Goal: Task Accomplishment & Management: Manage account settings

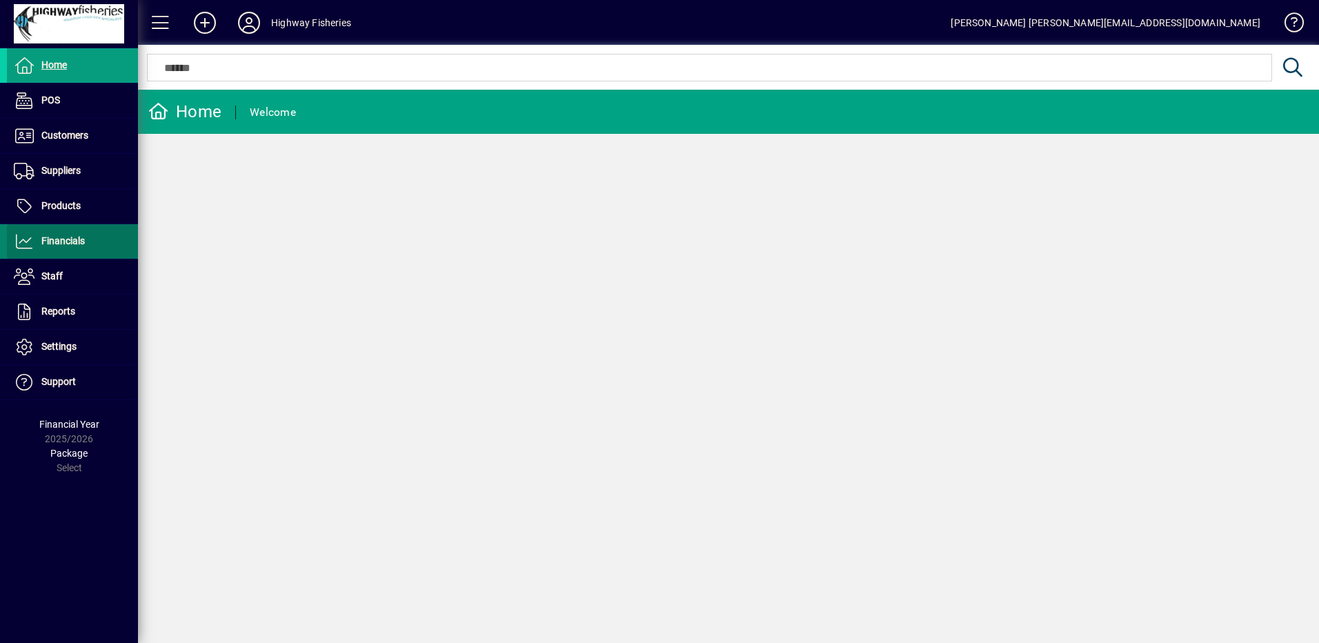
click at [39, 255] on span at bounding box center [72, 241] width 131 height 33
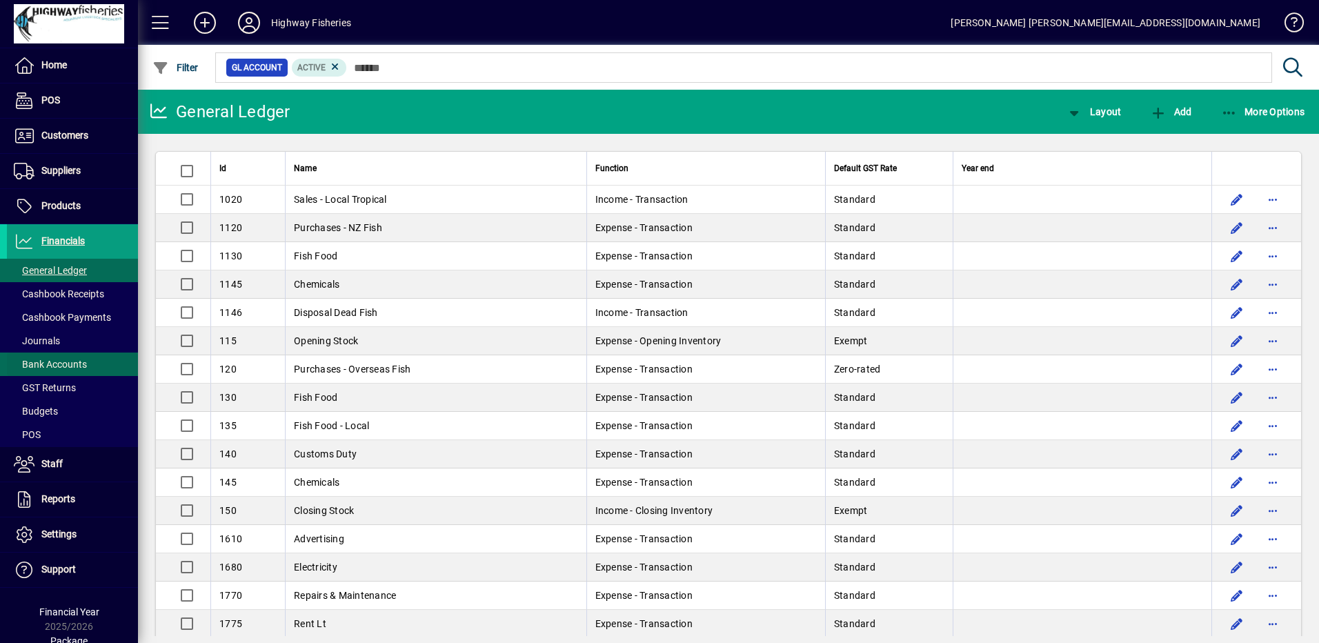
click at [66, 366] on span "Bank Accounts" at bounding box center [50, 364] width 73 height 11
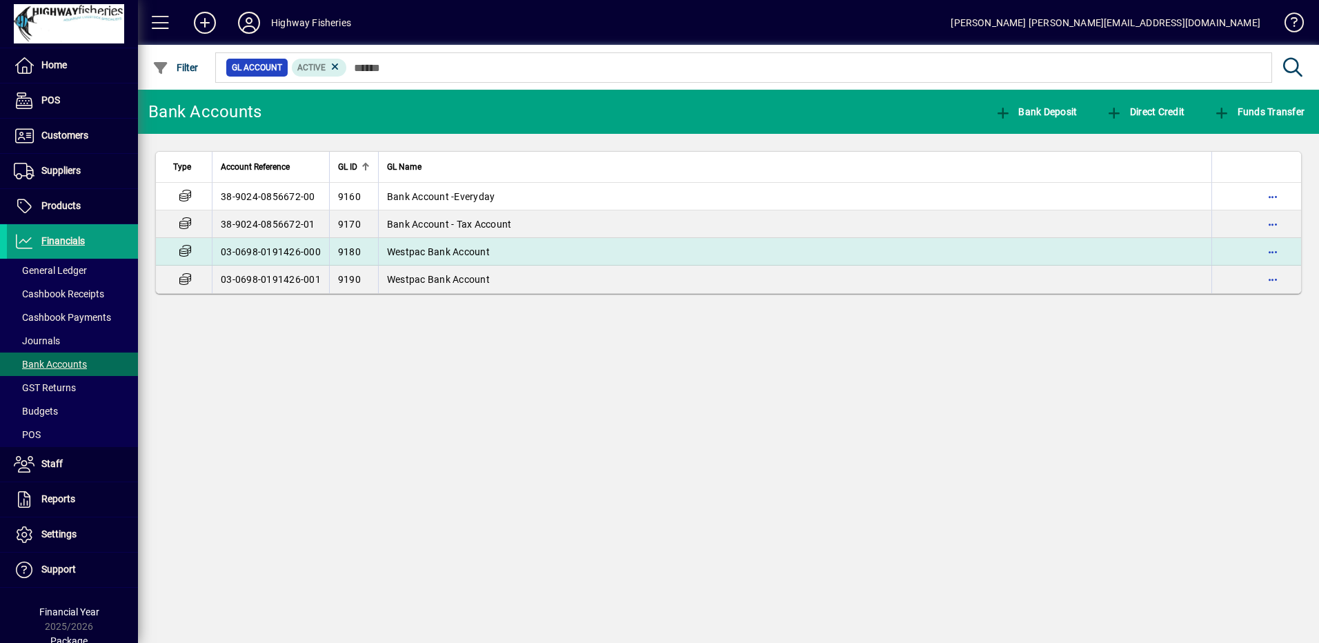
click at [505, 259] on td "Westpac Bank Account" at bounding box center [794, 252] width 833 height 28
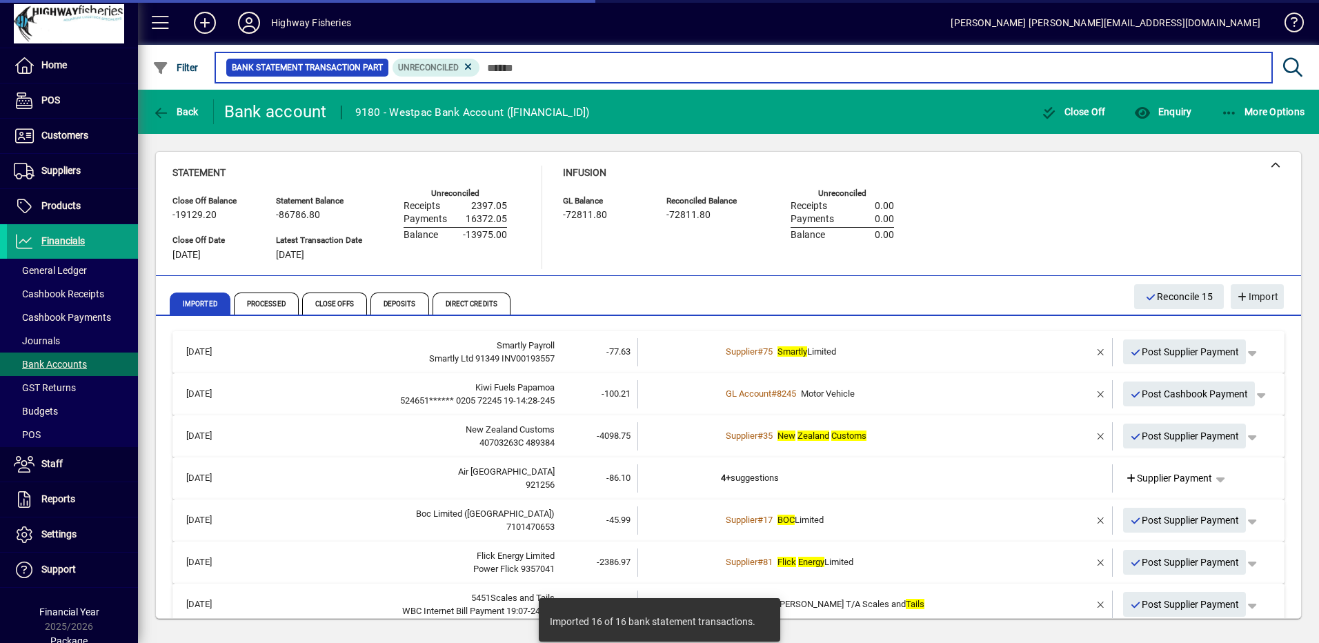
scroll to position [604, 0]
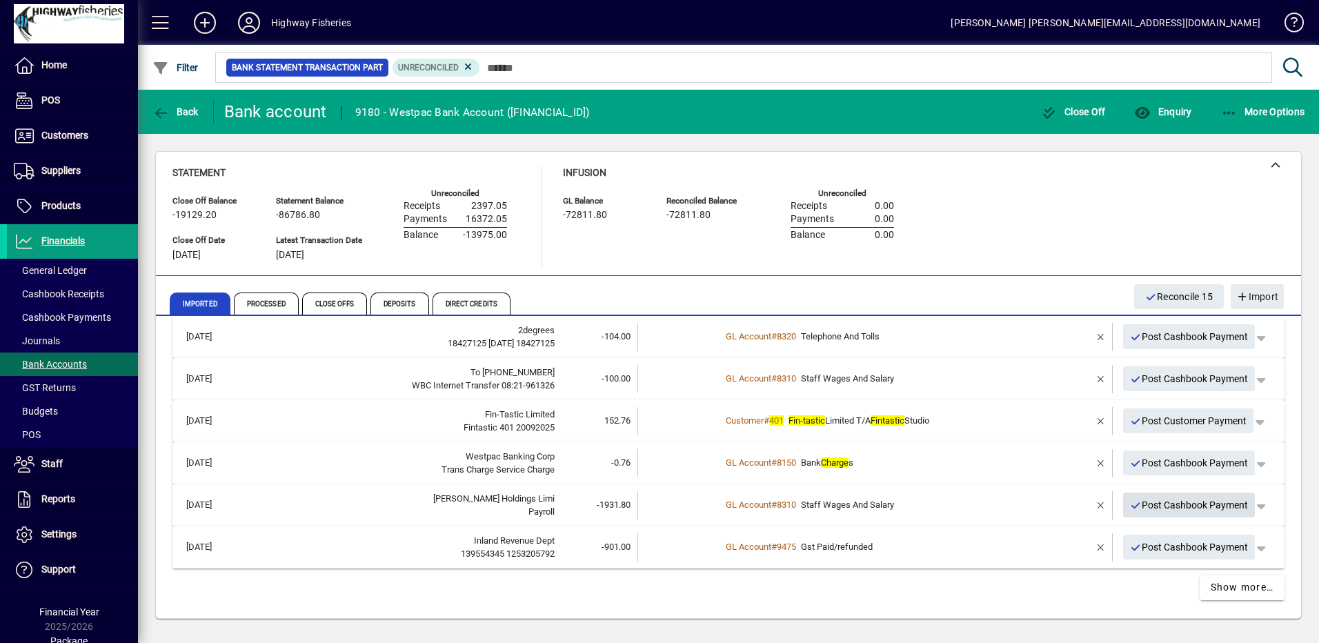
click at [1152, 506] on span "Post Cashbook Payment" at bounding box center [1189, 505] width 119 height 23
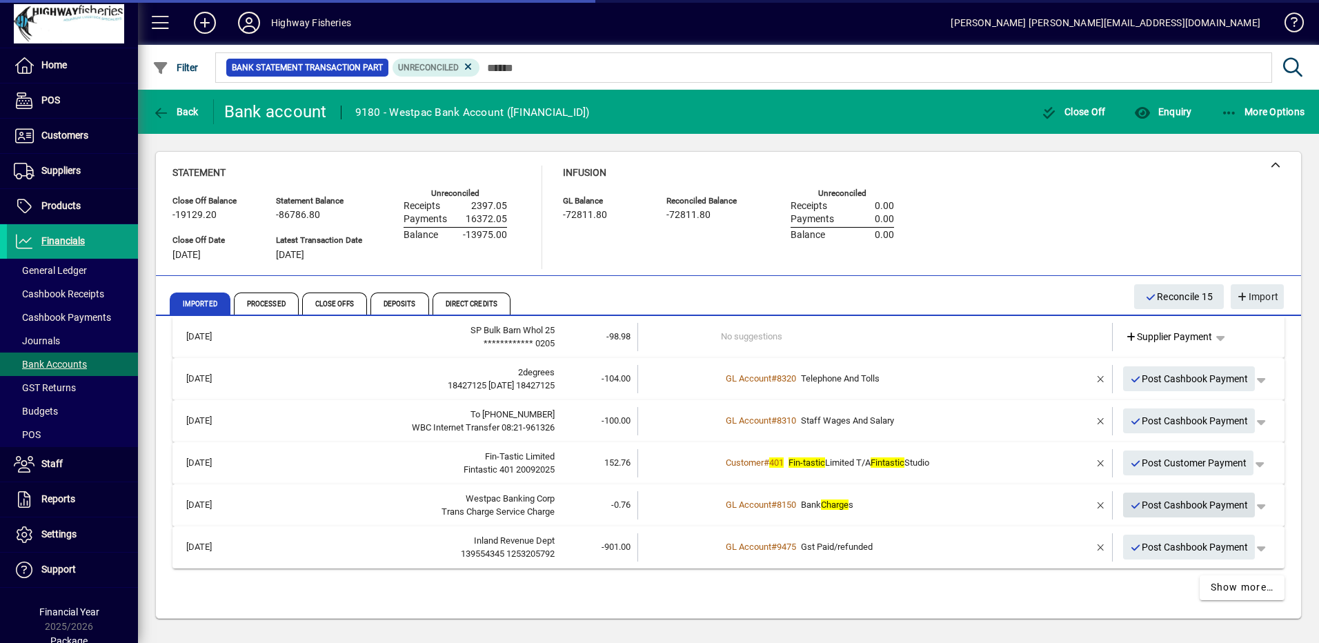
scroll to position [562, 0]
click at [1138, 502] on span "Post Cashbook Payment" at bounding box center [1189, 505] width 119 height 23
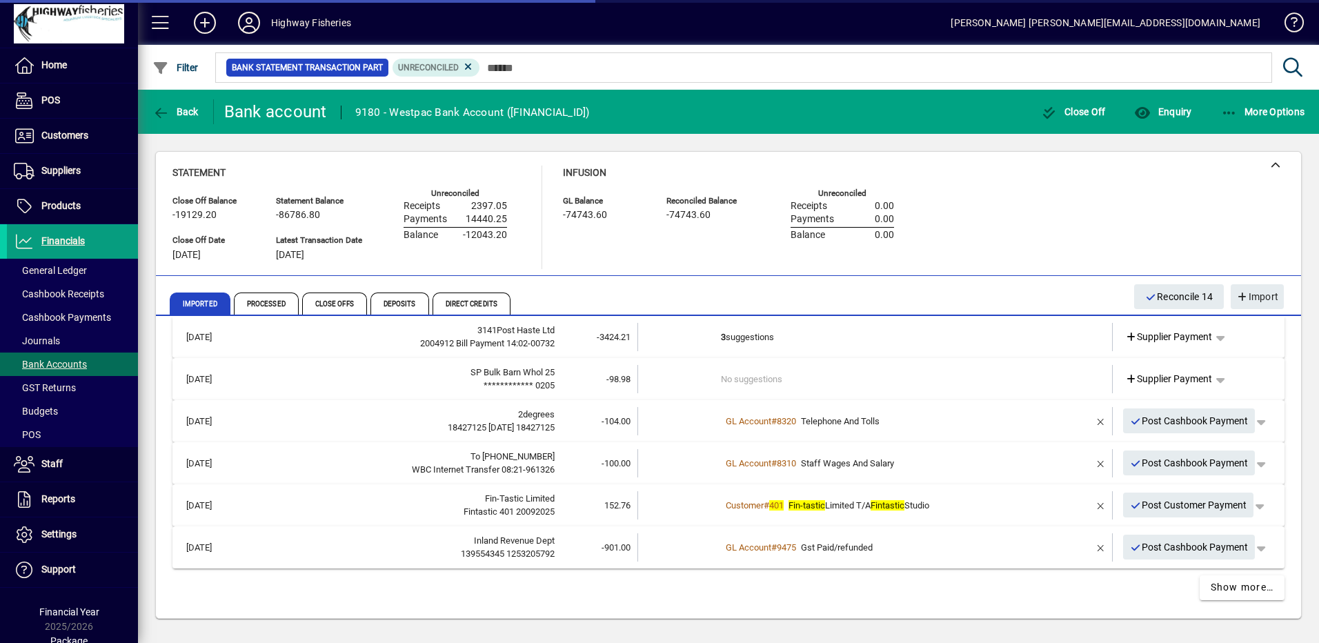
scroll to position [520, 0]
click at [1130, 423] on icon "button" at bounding box center [1136, 422] width 12 height 10
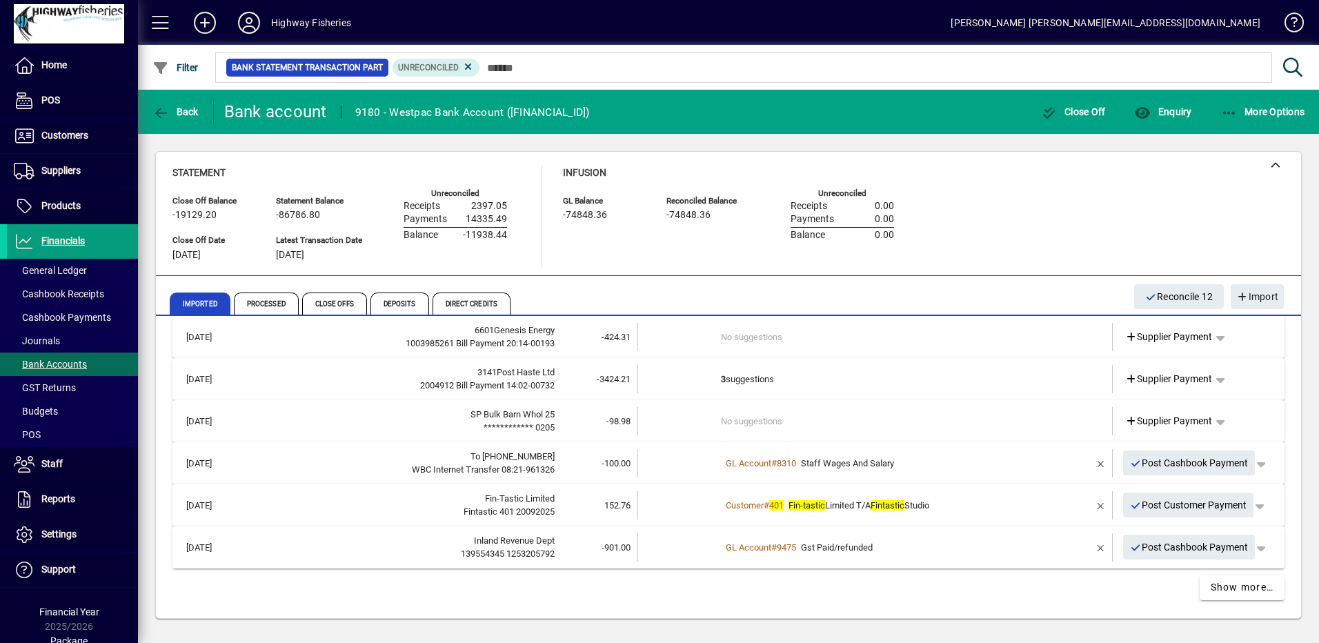
click at [1139, 466] on span "Post Cashbook Payment" at bounding box center [1189, 463] width 119 height 23
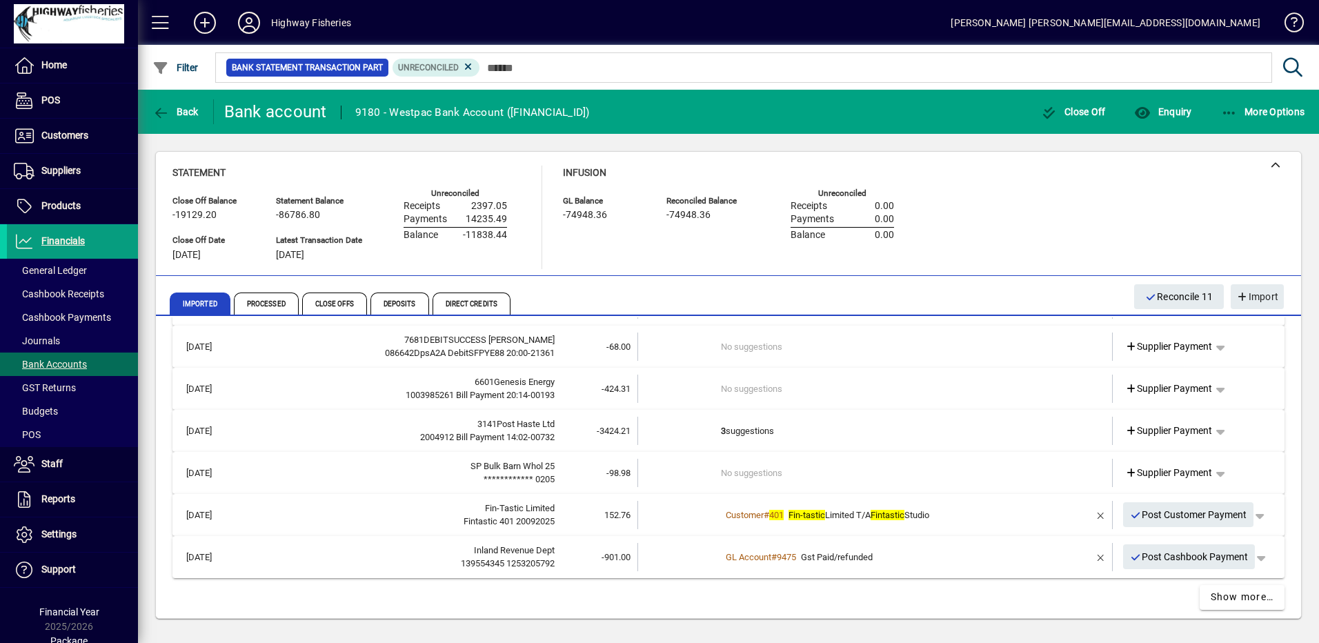
scroll to position [436, 0]
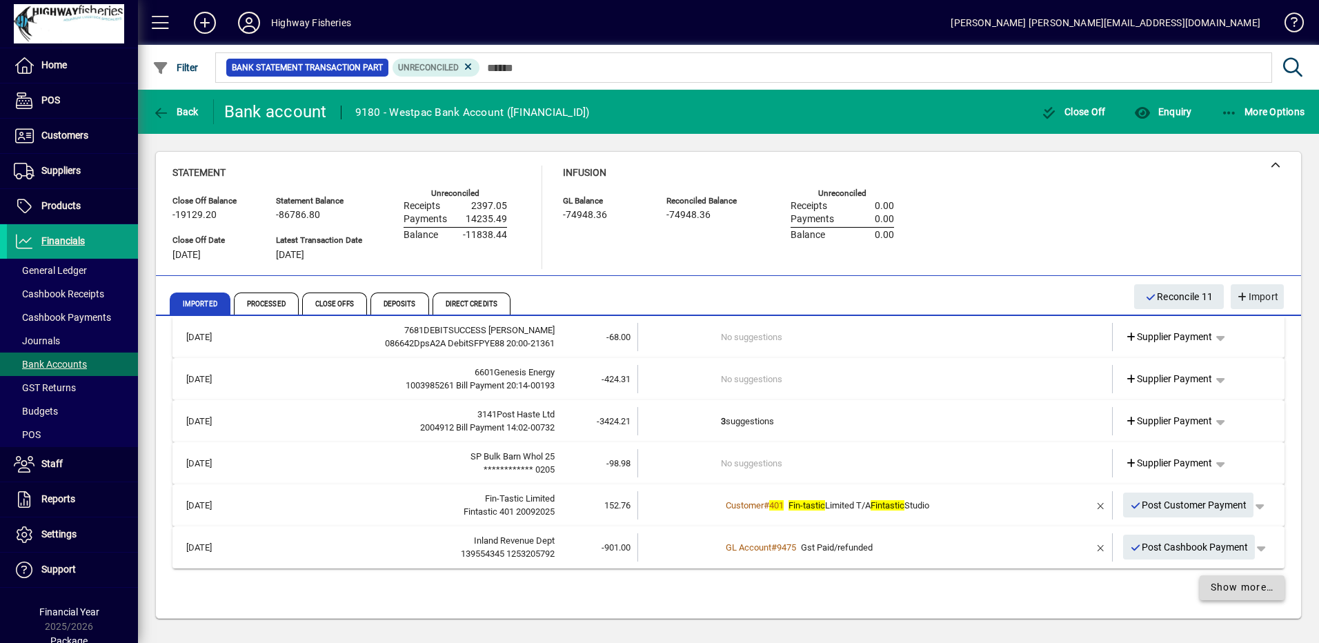
click at [1225, 585] on span "Show more…" at bounding box center [1242, 587] width 63 height 14
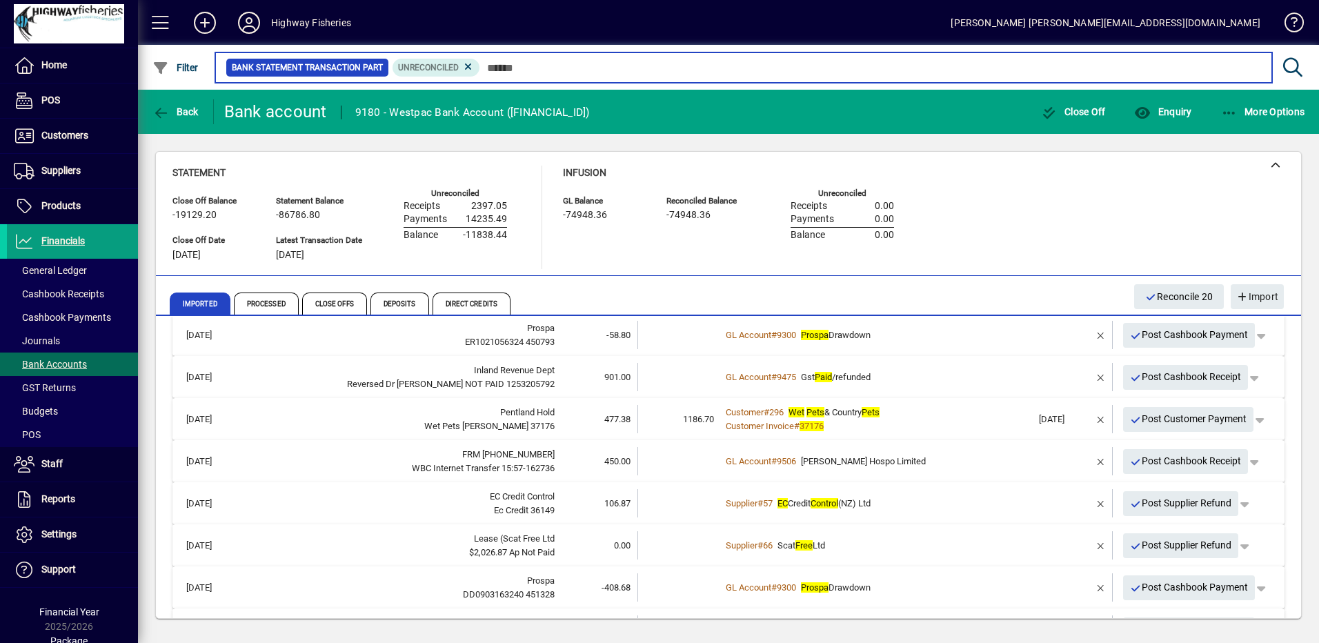
scroll to position [680, 0]
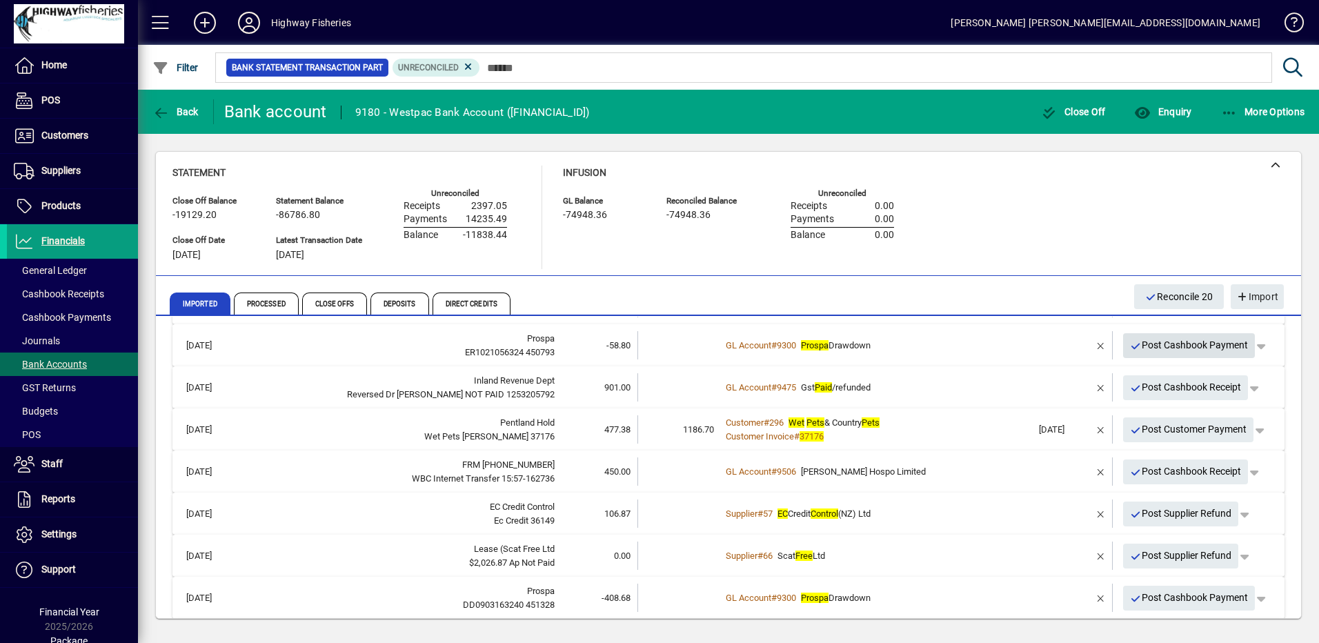
click at [1175, 349] on span "Post Cashbook Payment" at bounding box center [1189, 345] width 119 height 23
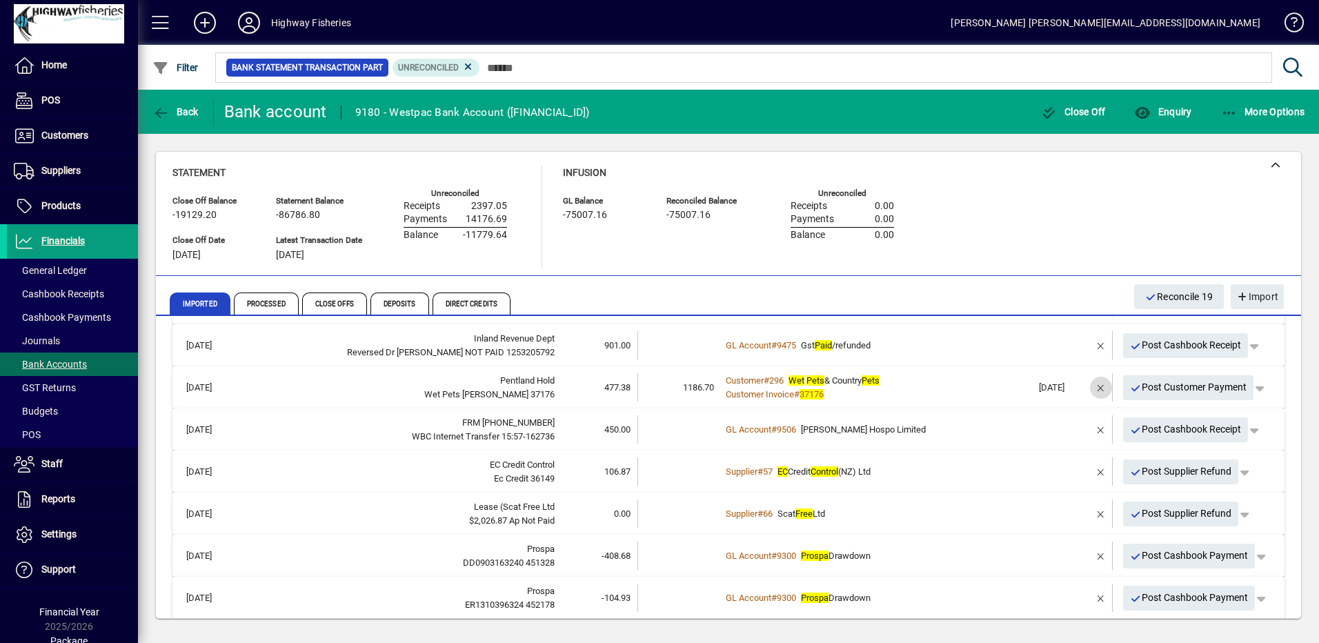
click at [1092, 391] on span "button" at bounding box center [1101, 387] width 33 height 33
click at [1158, 387] on span "Customer Payment" at bounding box center [1172, 387] width 95 height 14
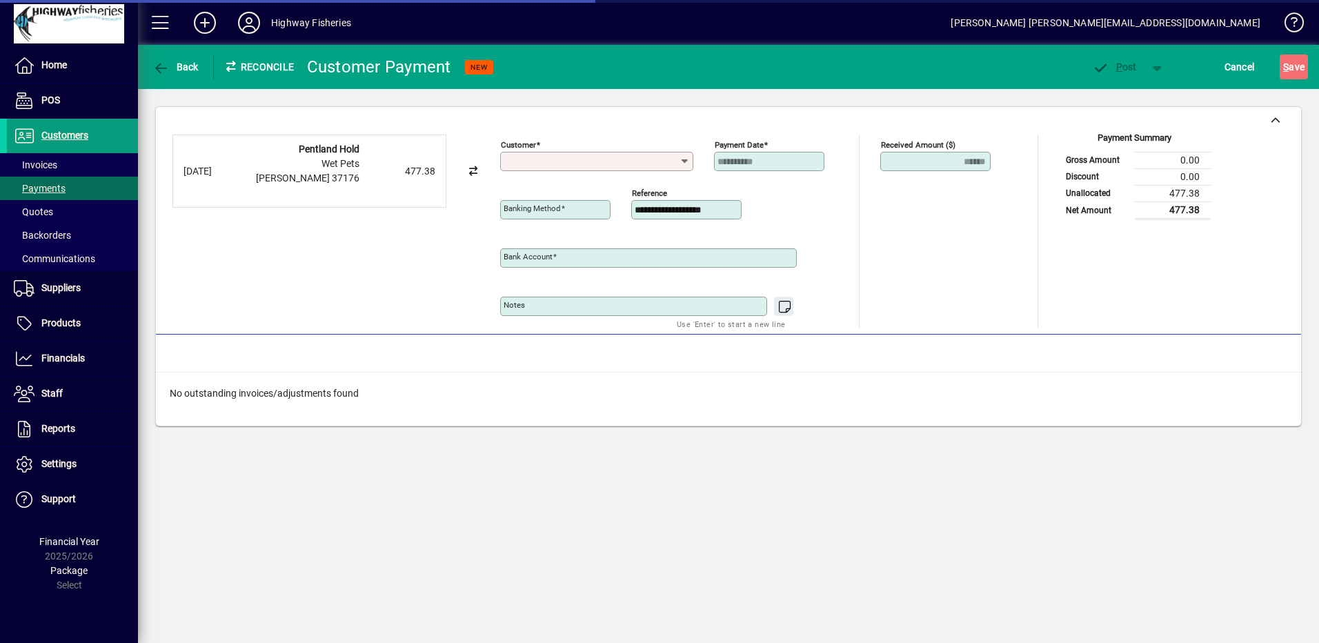
type input "**********"
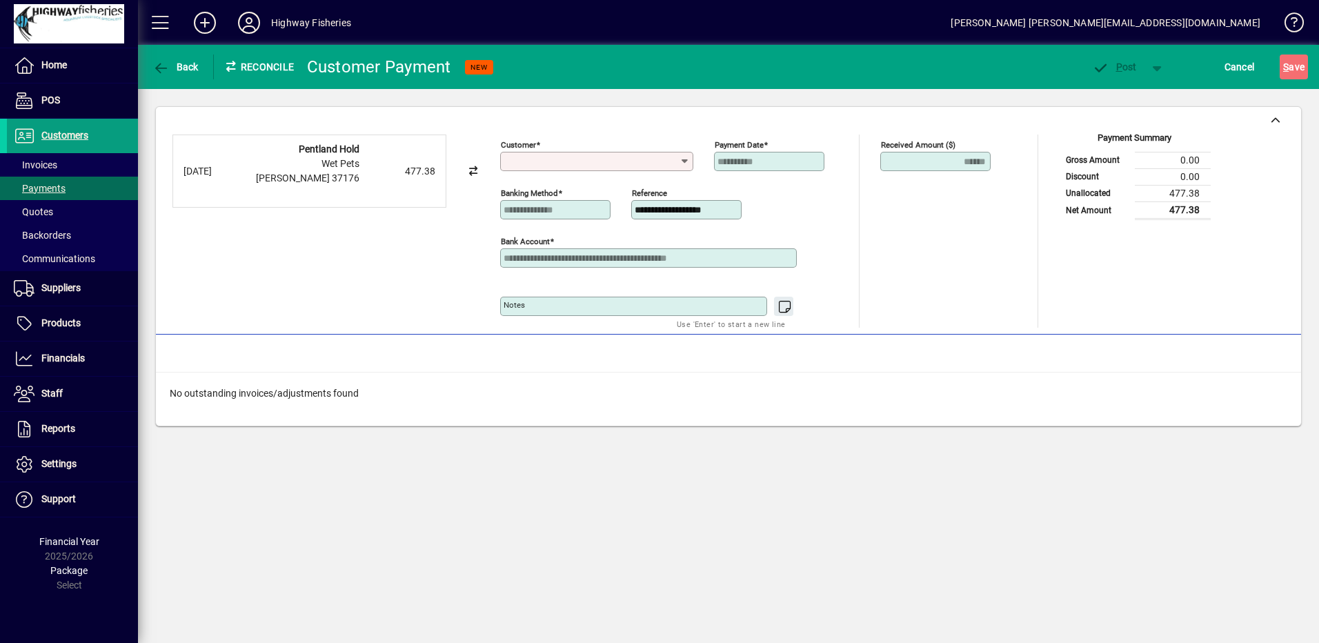
type input "*"
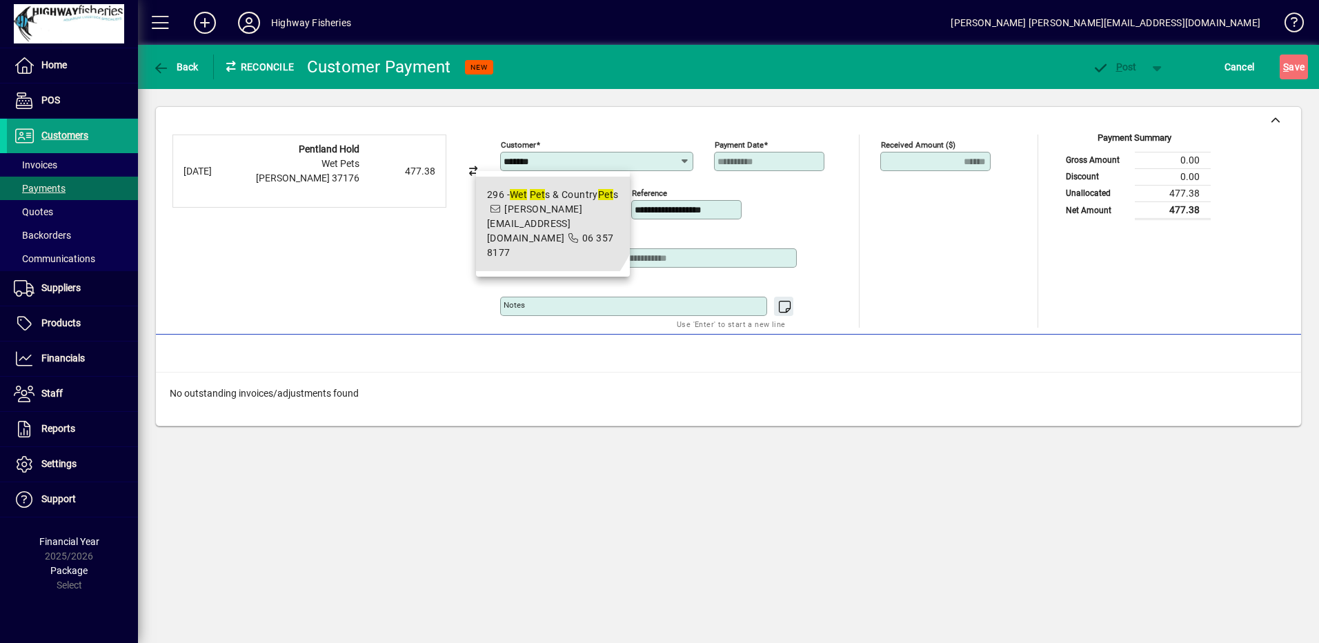
click at [485, 184] on mat-option "296 - Wet Pet s & Country Pet s [PERSON_NAME][EMAIL_ADDRESS][DOMAIN_NAME] 06 35…" at bounding box center [553, 224] width 154 height 95
type input "**********"
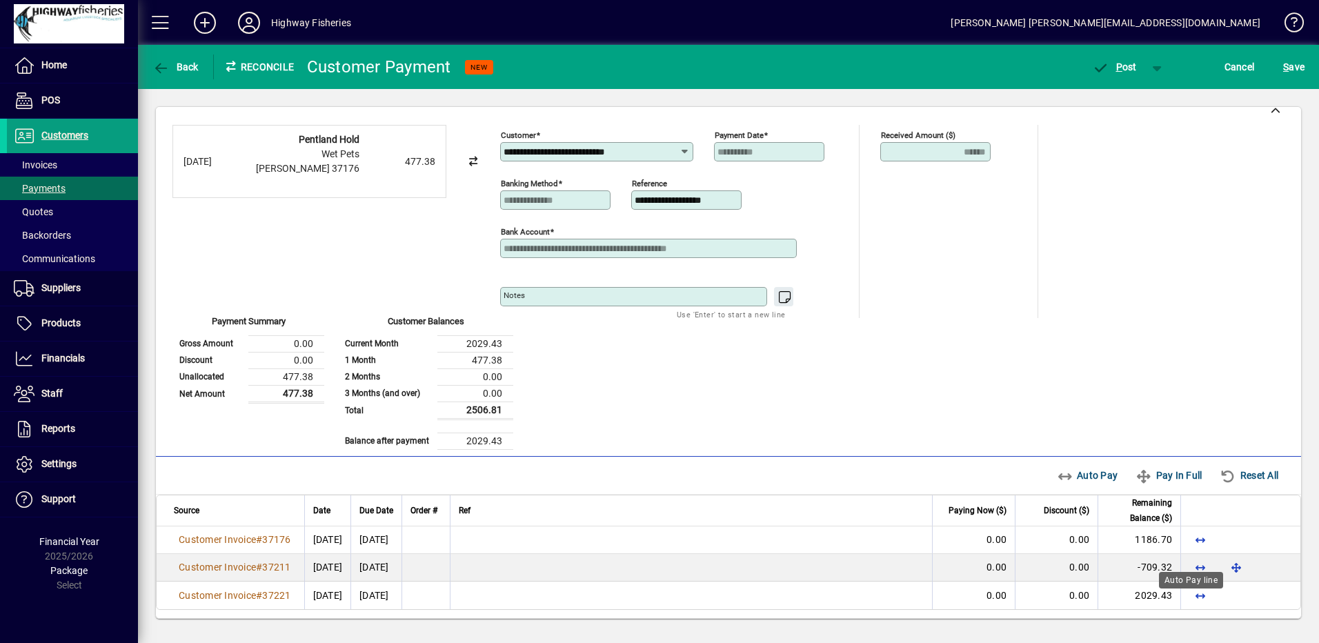
scroll to position [12, 0]
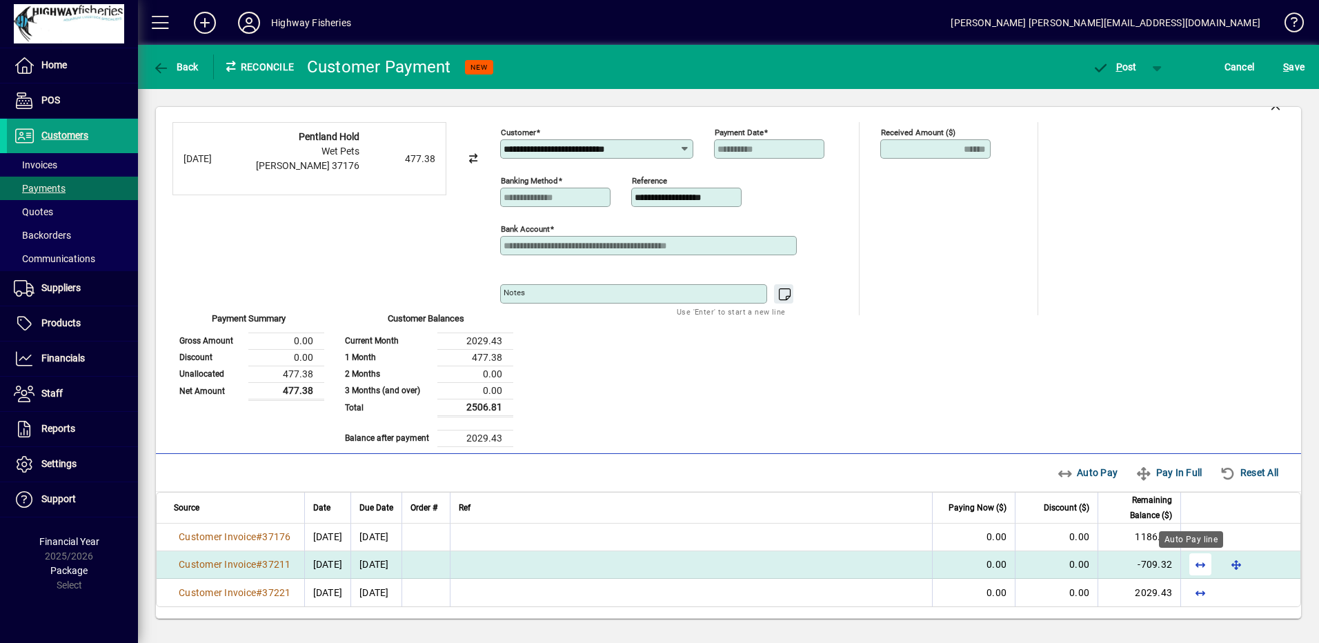
click at [1193, 562] on span "button" at bounding box center [1200, 564] width 33 height 33
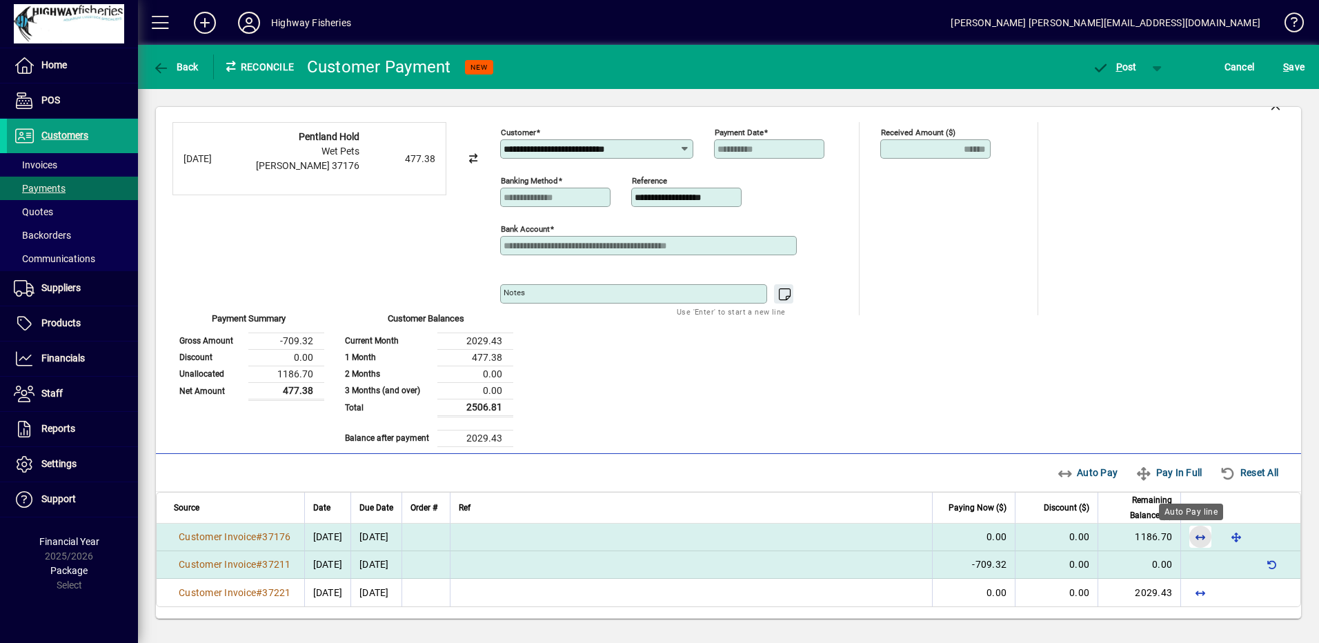
click at [1192, 538] on span "button" at bounding box center [1200, 536] width 33 height 33
drag, startPoint x: 1257, startPoint y: 531, endPoint x: 1264, endPoint y: 533, distance: 7.2
click at [1261, 531] on span "button" at bounding box center [1272, 536] width 33 height 33
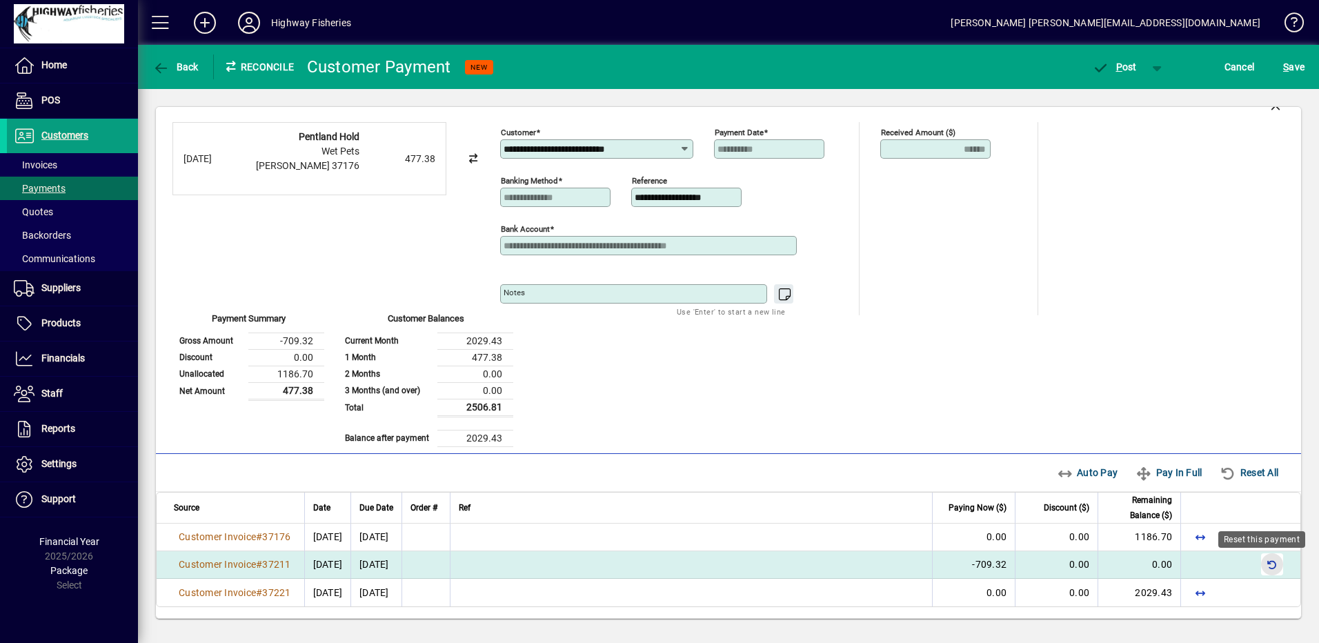
click at [1263, 560] on span "button" at bounding box center [1272, 564] width 33 height 33
click at [1194, 540] on div "Auto Pay line" at bounding box center [1191, 539] width 64 height 17
click at [1184, 533] on span "button" at bounding box center [1200, 536] width 33 height 33
click at [1194, 562] on span "button" at bounding box center [1200, 564] width 33 height 33
drag, startPoint x: 1189, startPoint y: 535, endPoint x: 1212, endPoint y: 537, distance: 22.9
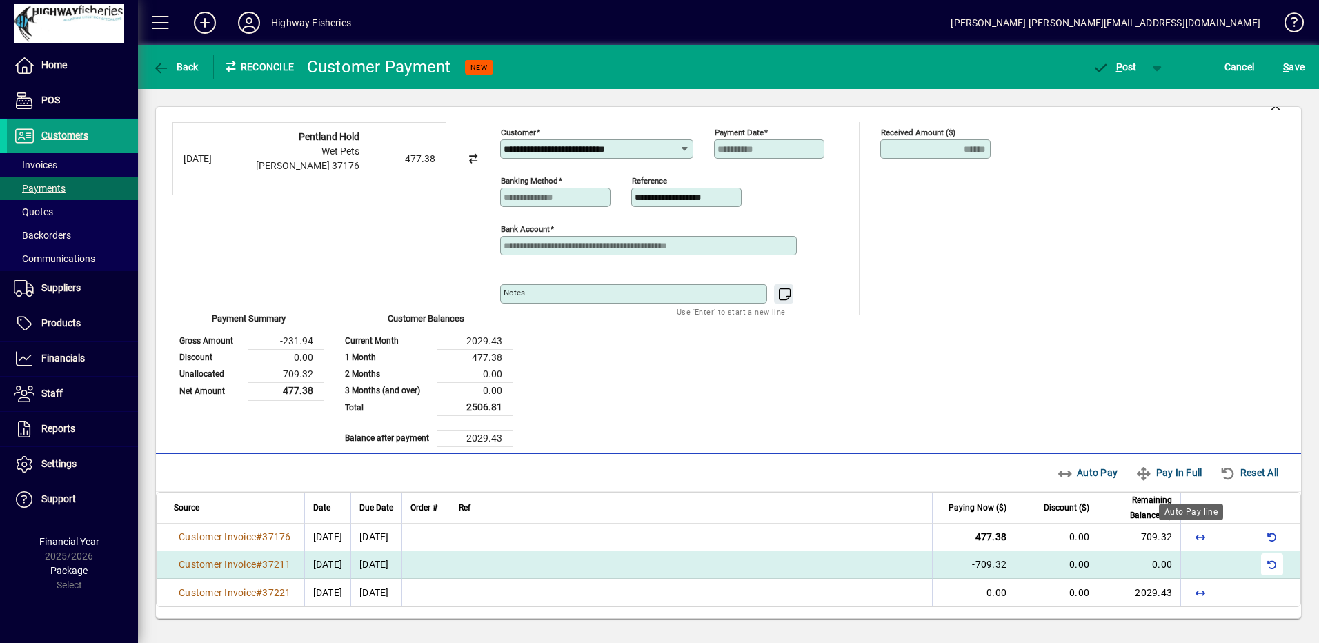
click at [1189, 534] on span "button" at bounding box center [1200, 536] width 33 height 33
click at [1112, 61] on button "P ost" at bounding box center [1114, 67] width 59 height 25
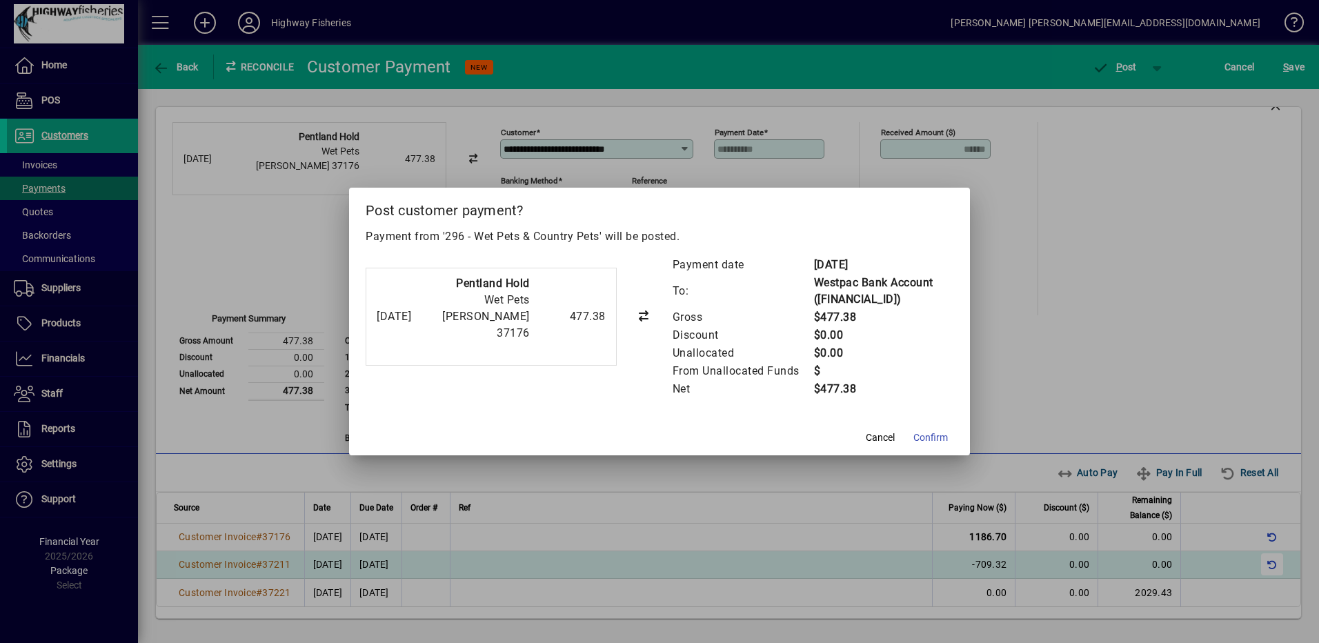
click at [936, 437] on span "Confirm" at bounding box center [931, 438] width 34 height 14
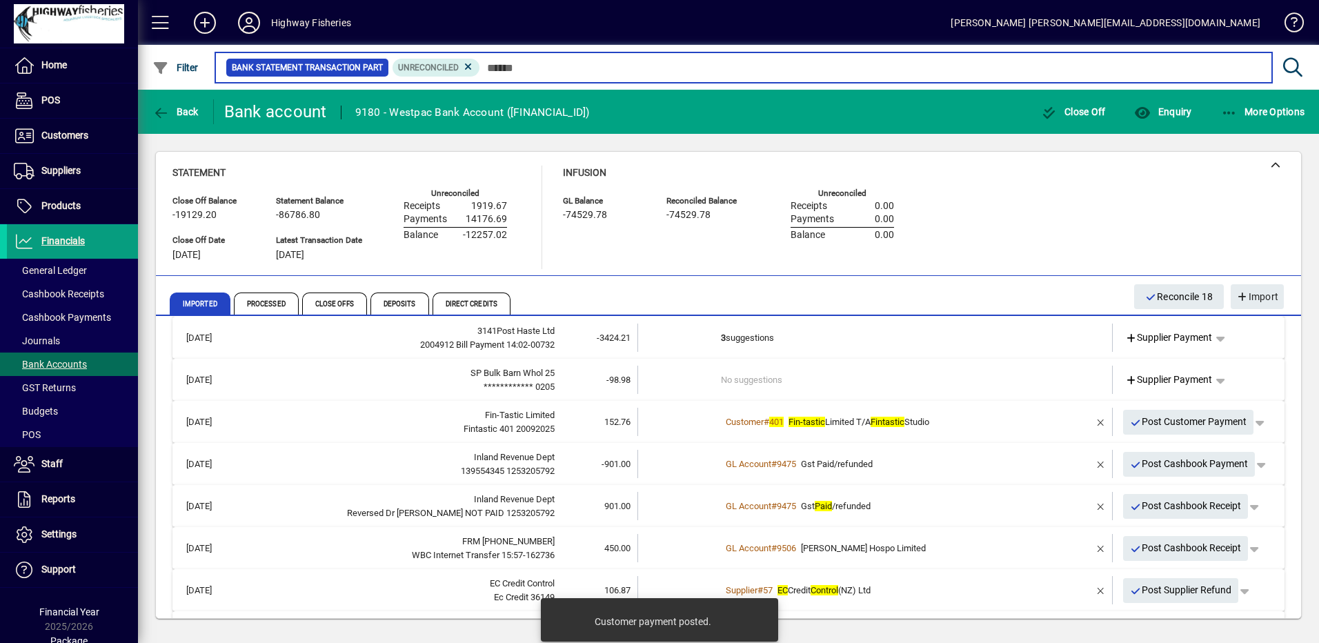
scroll to position [733, 0]
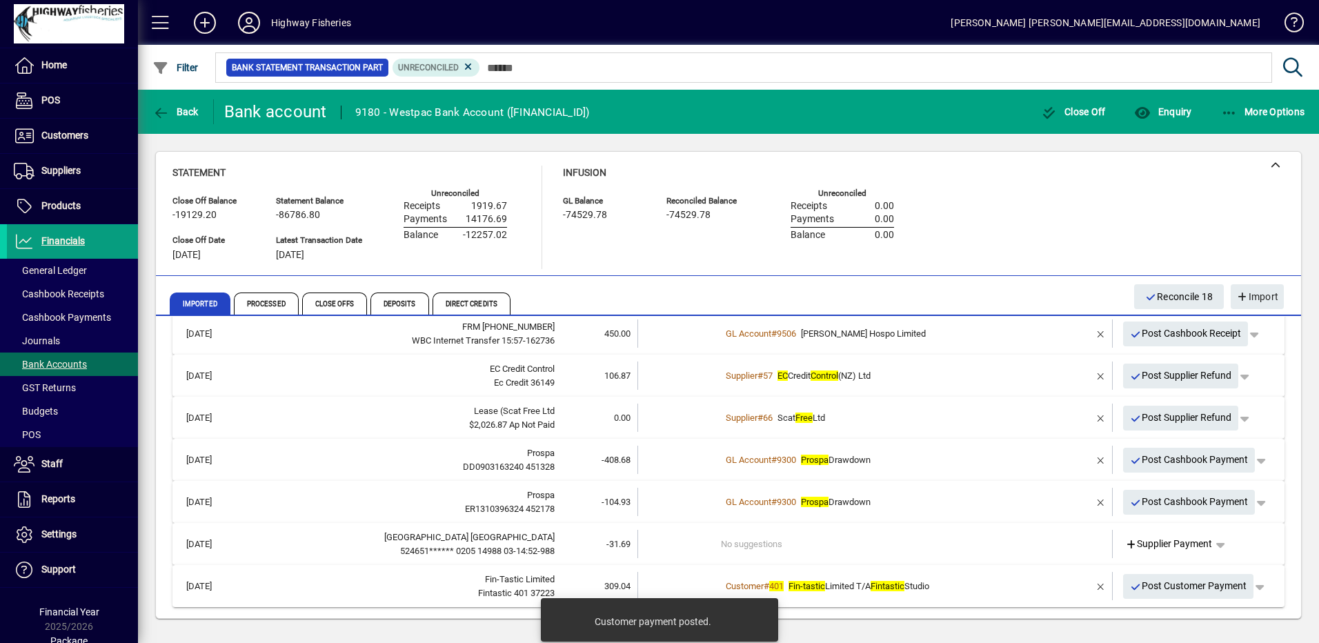
click at [1138, 489] on span "button" at bounding box center [1189, 502] width 132 height 33
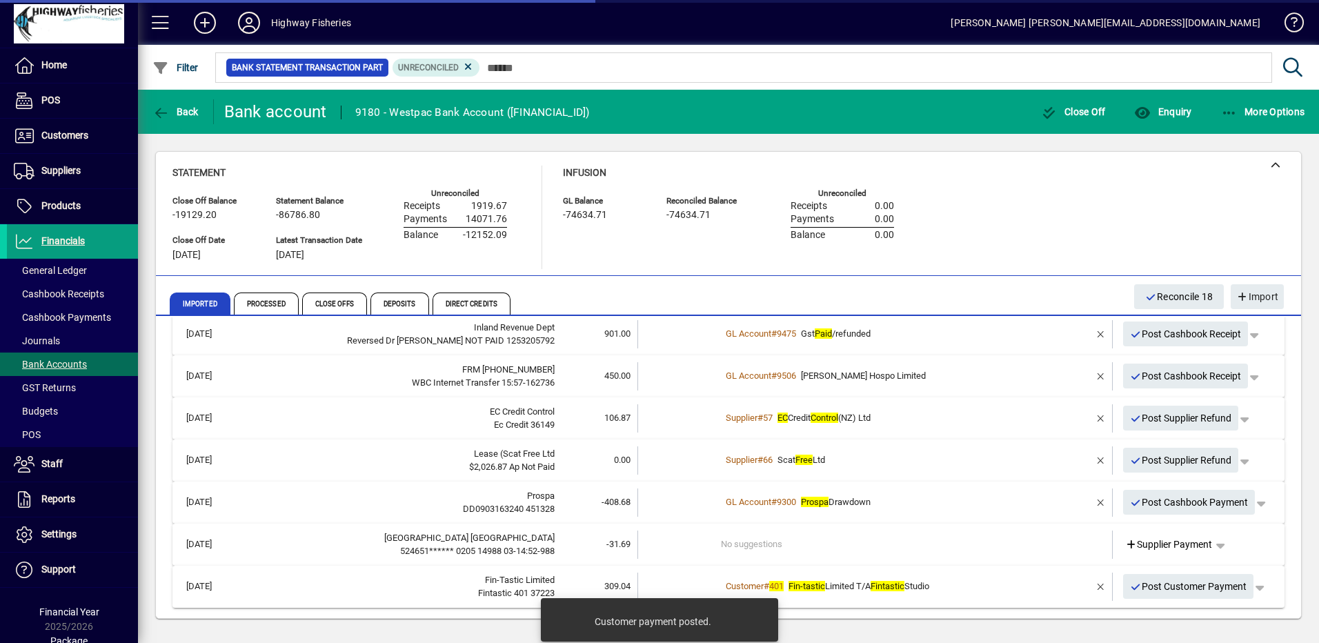
scroll to position [691, 0]
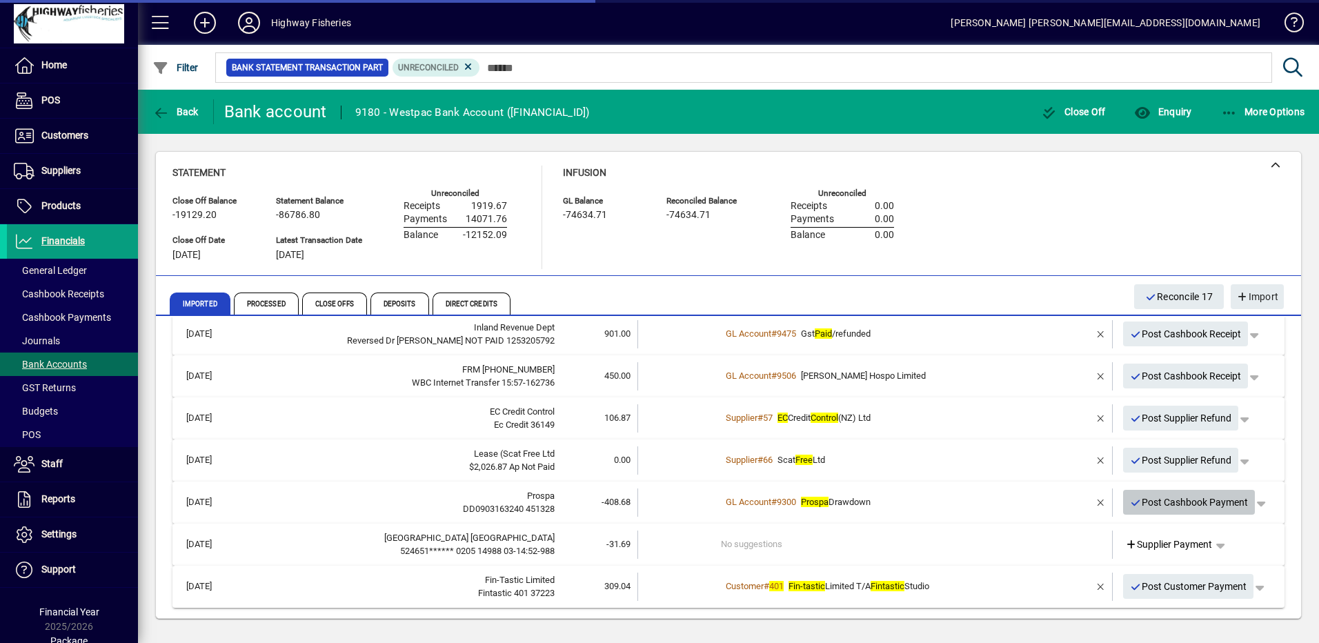
click at [1136, 504] on span "Post Cashbook Payment" at bounding box center [1189, 502] width 119 height 23
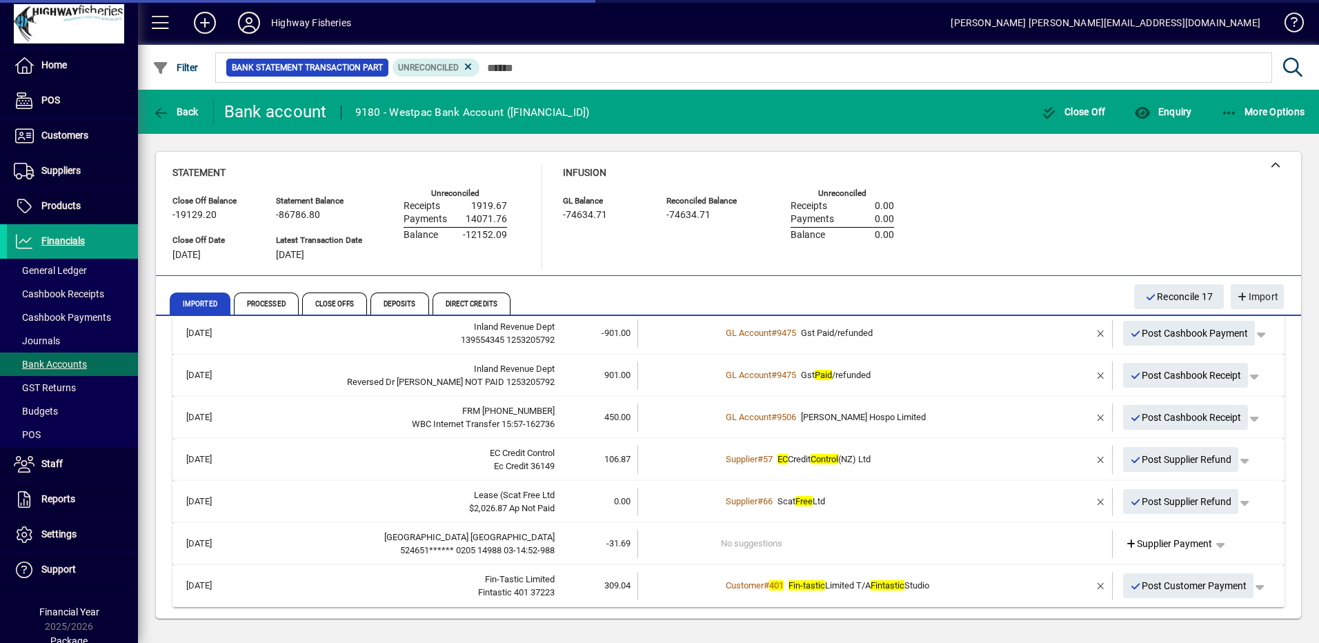
scroll to position [650, 0]
click at [1042, 586] on td at bounding box center [1061, 586] width 58 height 28
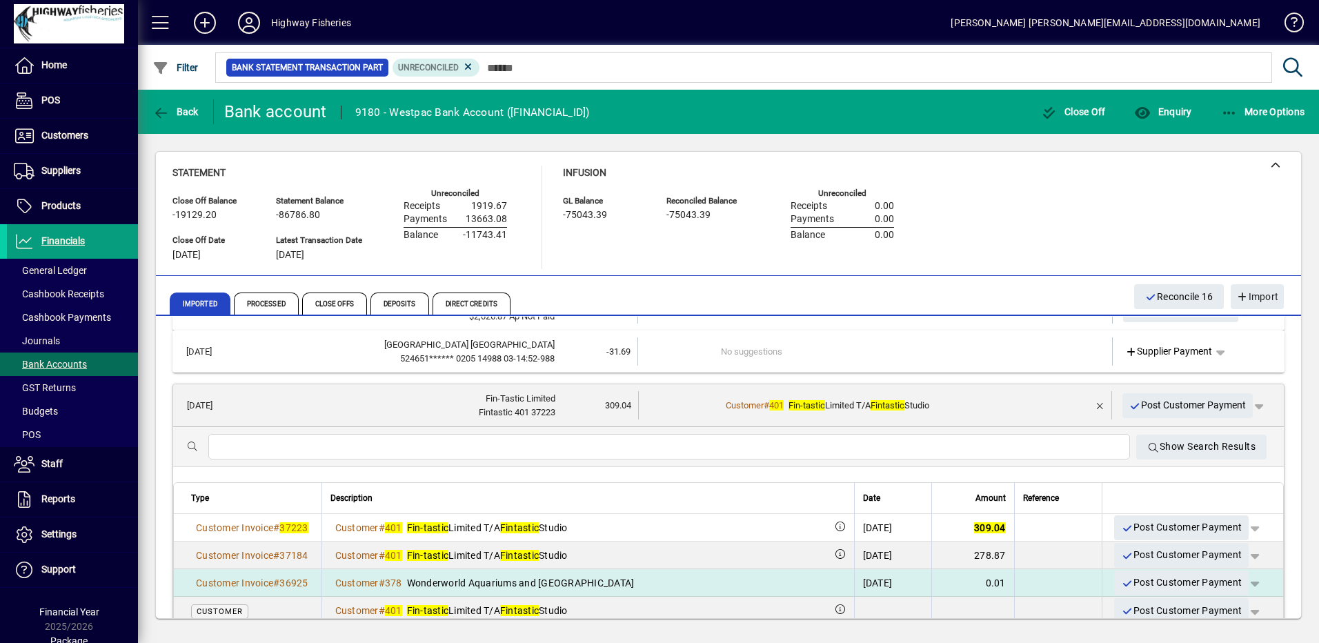
scroll to position [857, 0]
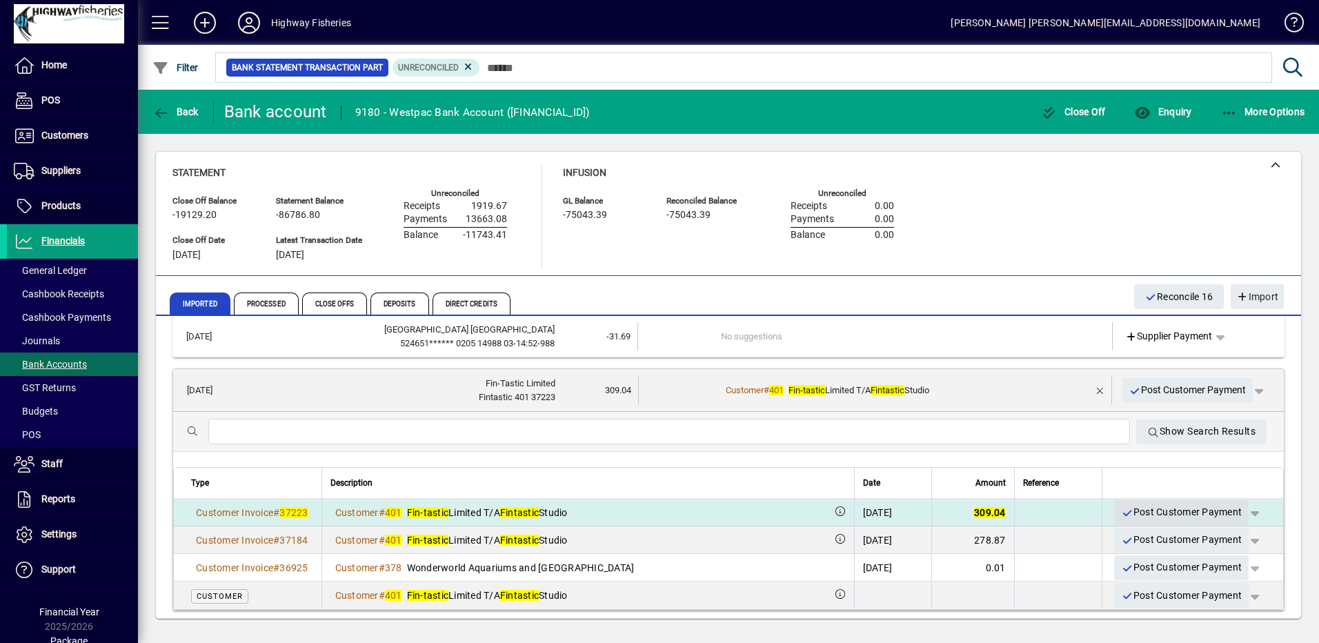
click at [1121, 510] on icon "button" at bounding box center [1127, 514] width 12 height 10
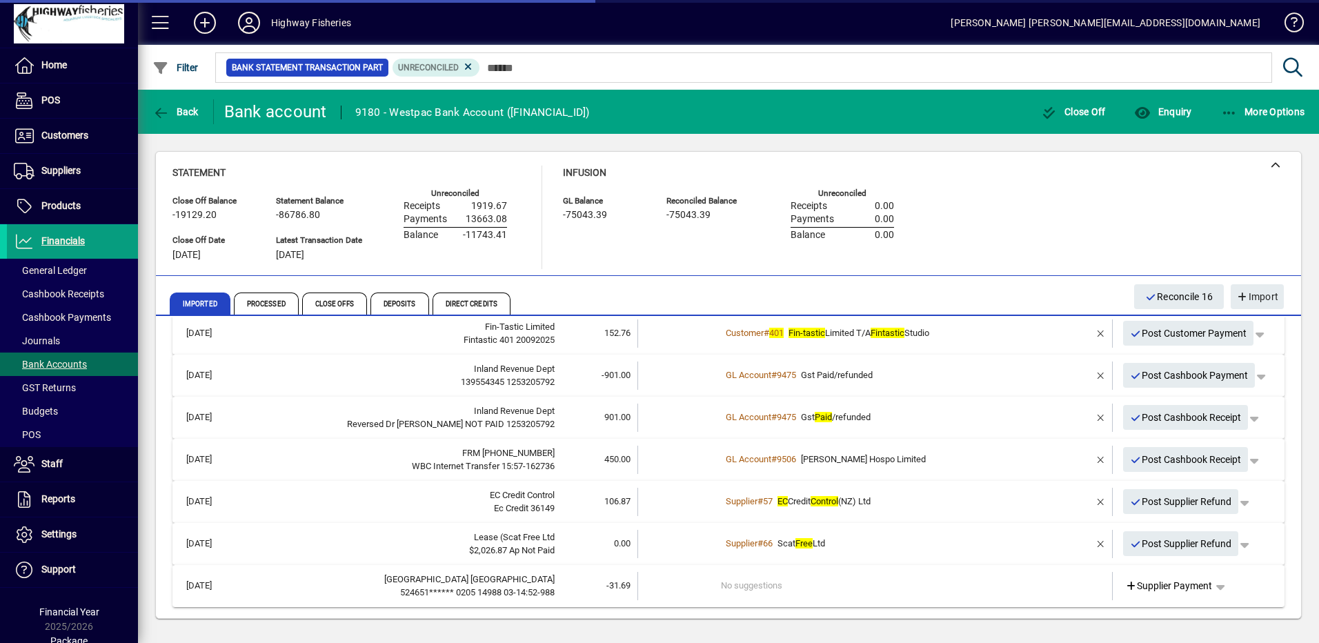
scroll to position [608, 0]
click at [1158, 108] on span "Enquiry" at bounding box center [1162, 111] width 57 height 11
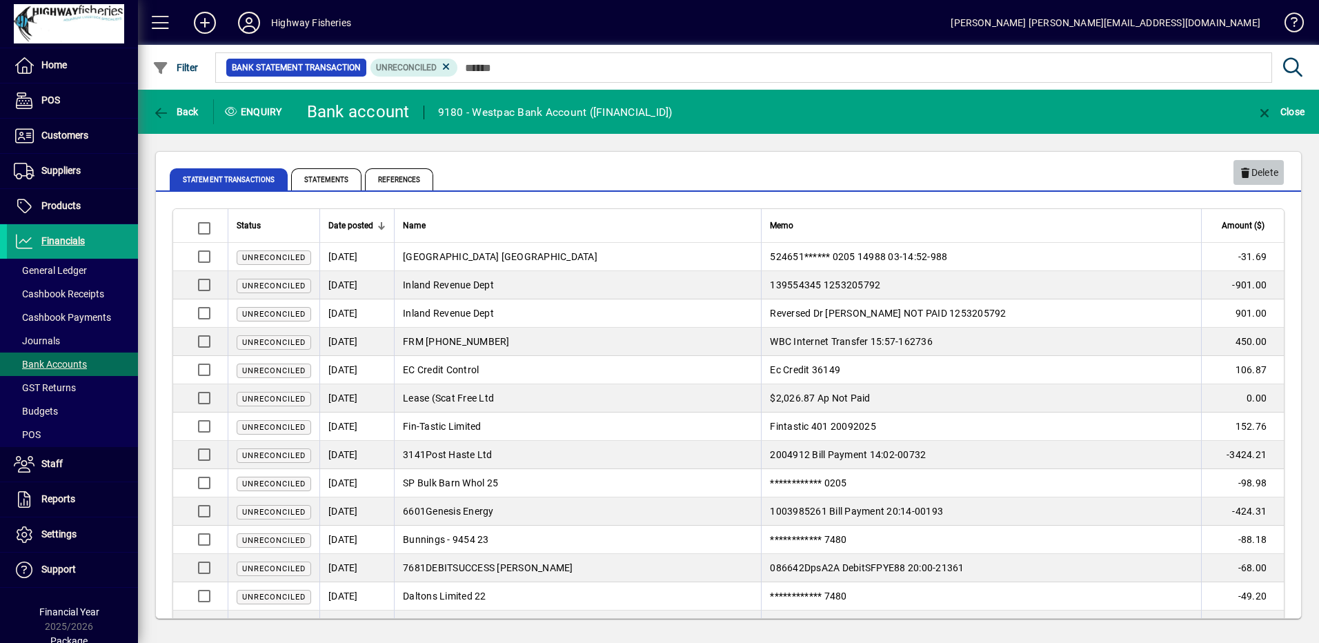
click at [1265, 181] on span "Delete" at bounding box center [1258, 172] width 39 height 23
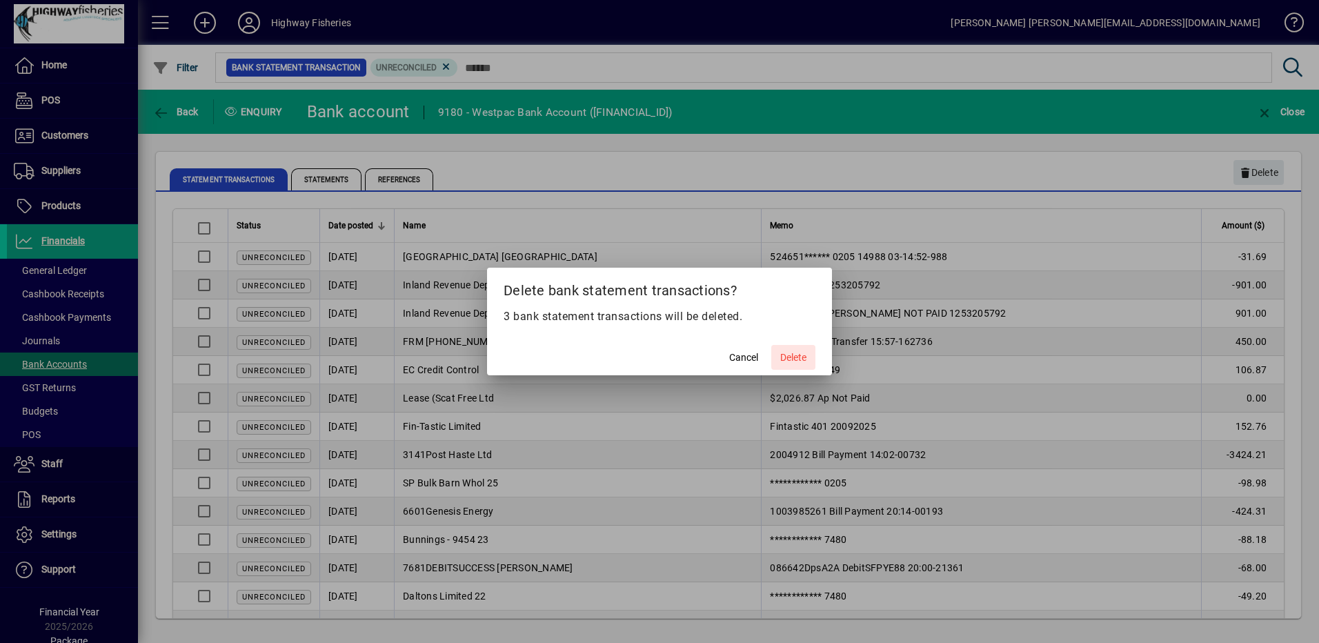
click at [787, 352] on span "Delete" at bounding box center [793, 358] width 26 height 14
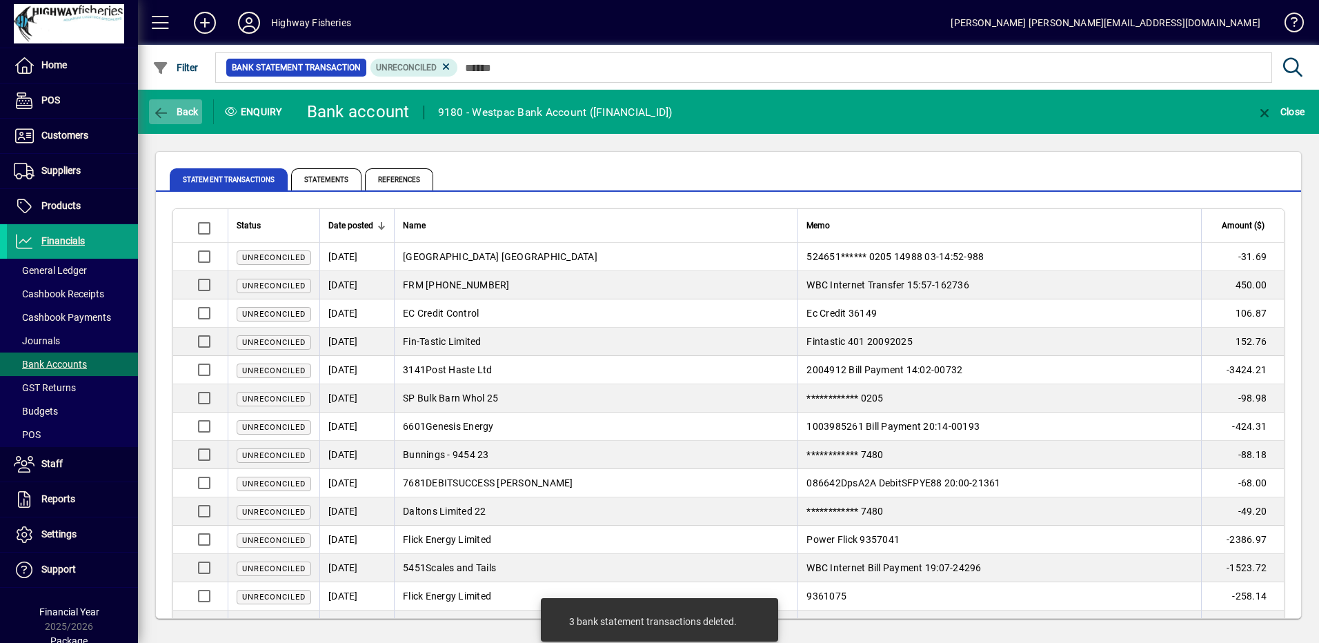
click at [154, 112] on icon "button" at bounding box center [160, 113] width 17 height 14
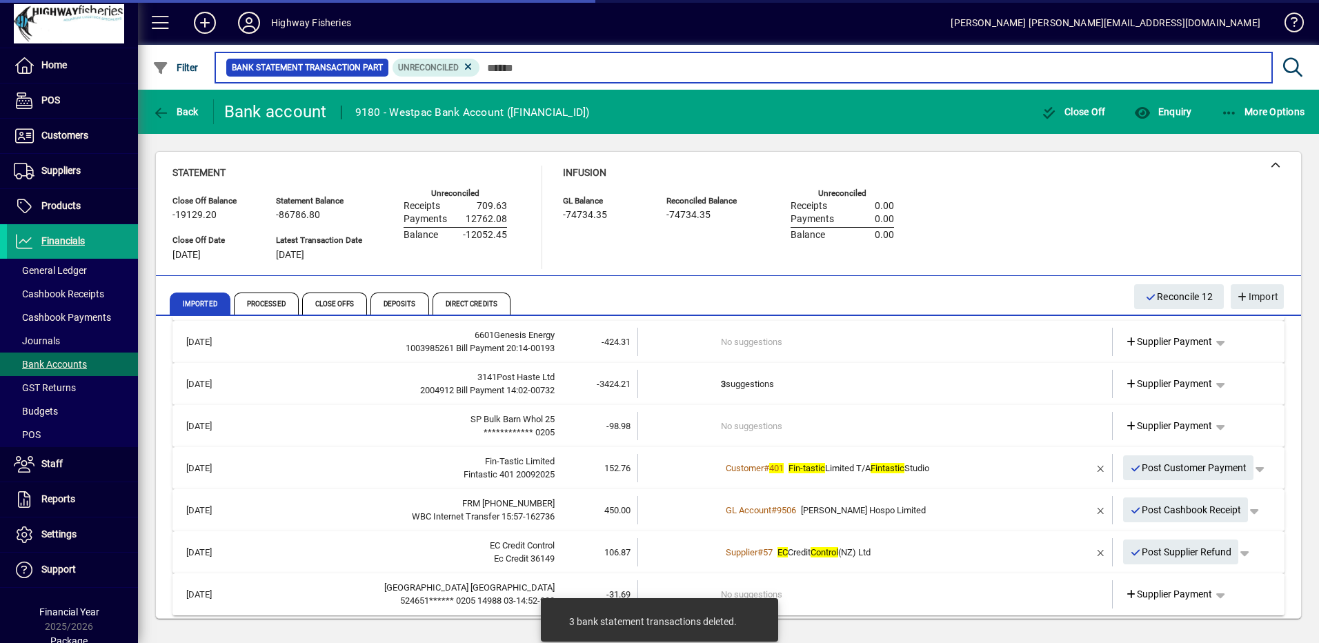
scroll to position [482, 0]
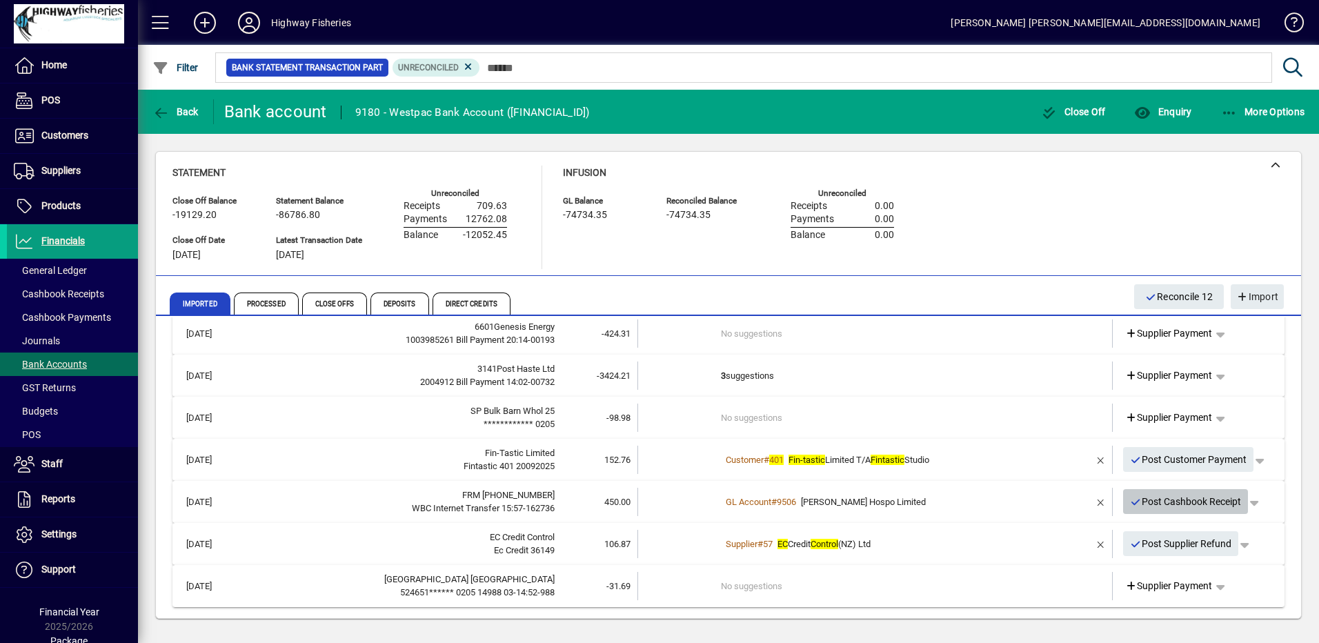
click at [1158, 503] on span "Post Cashbook Receipt" at bounding box center [1186, 502] width 112 height 23
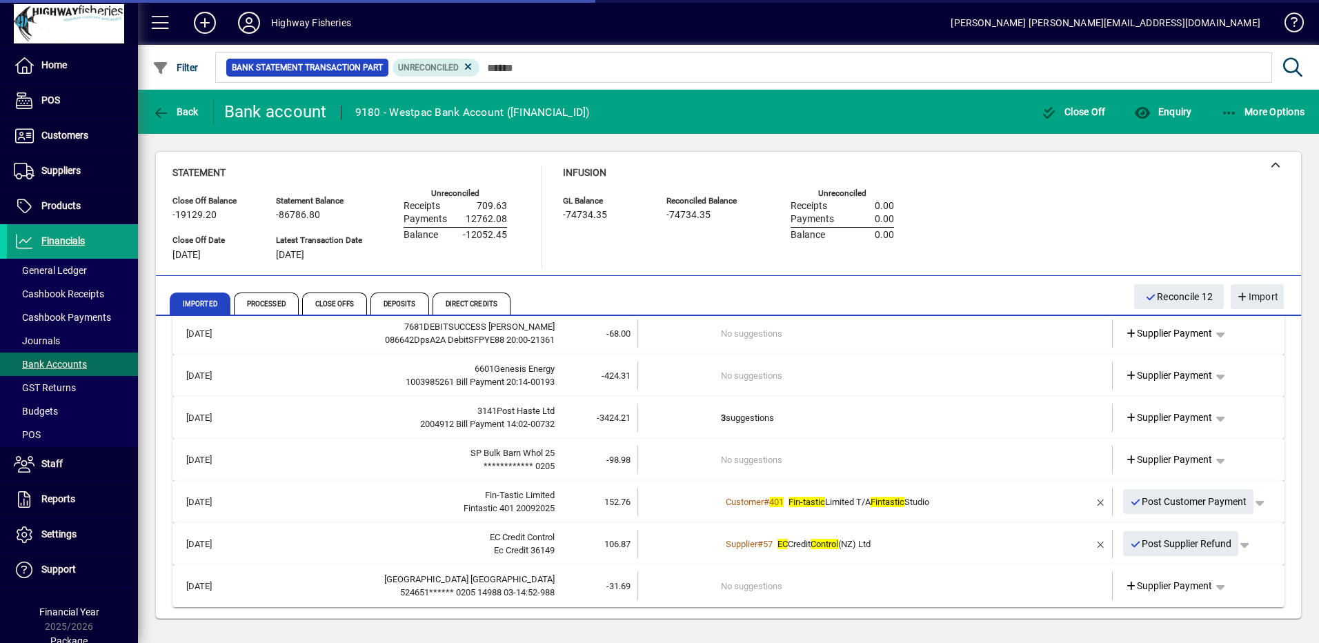
scroll to position [440, 0]
click at [1010, 513] on td "Customer # 401 Fin-tastic Limited T/A Fintastic Studio" at bounding box center [876, 502] width 311 height 28
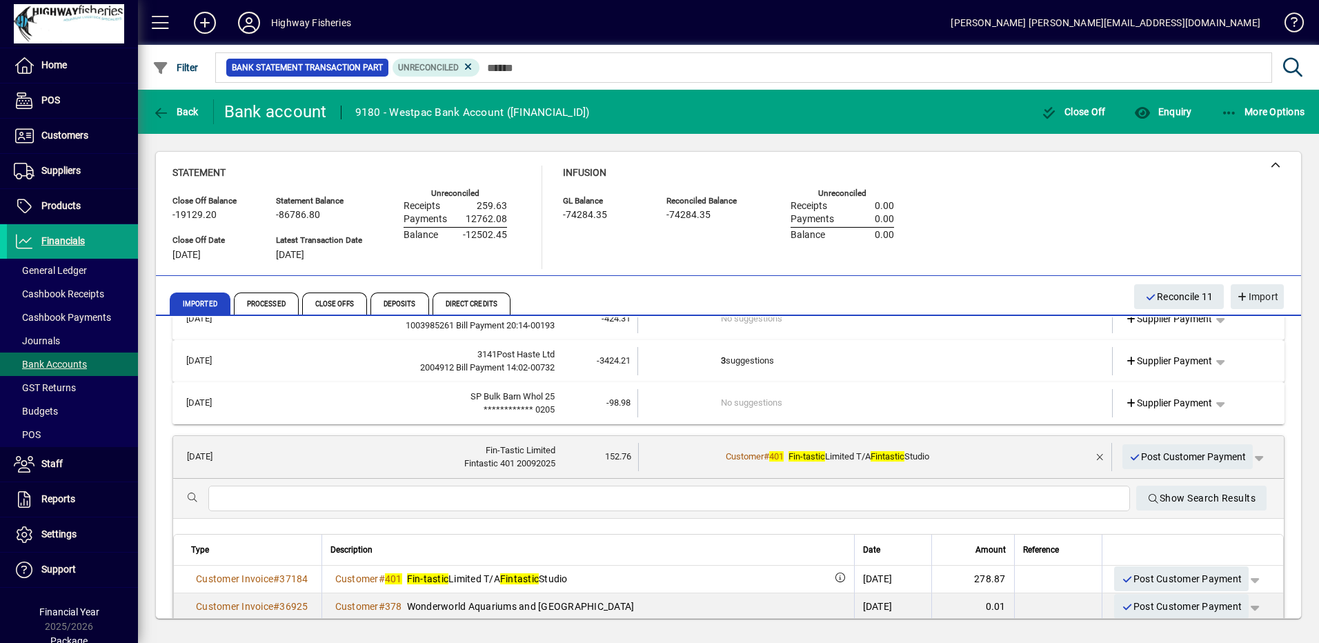
scroll to position [495, 0]
click at [1092, 462] on span "button" at bounding box center [1100, 457] width 33 height 33
click at [1183, 465] on span at bounding box center [1172, 457] width 106 height 33
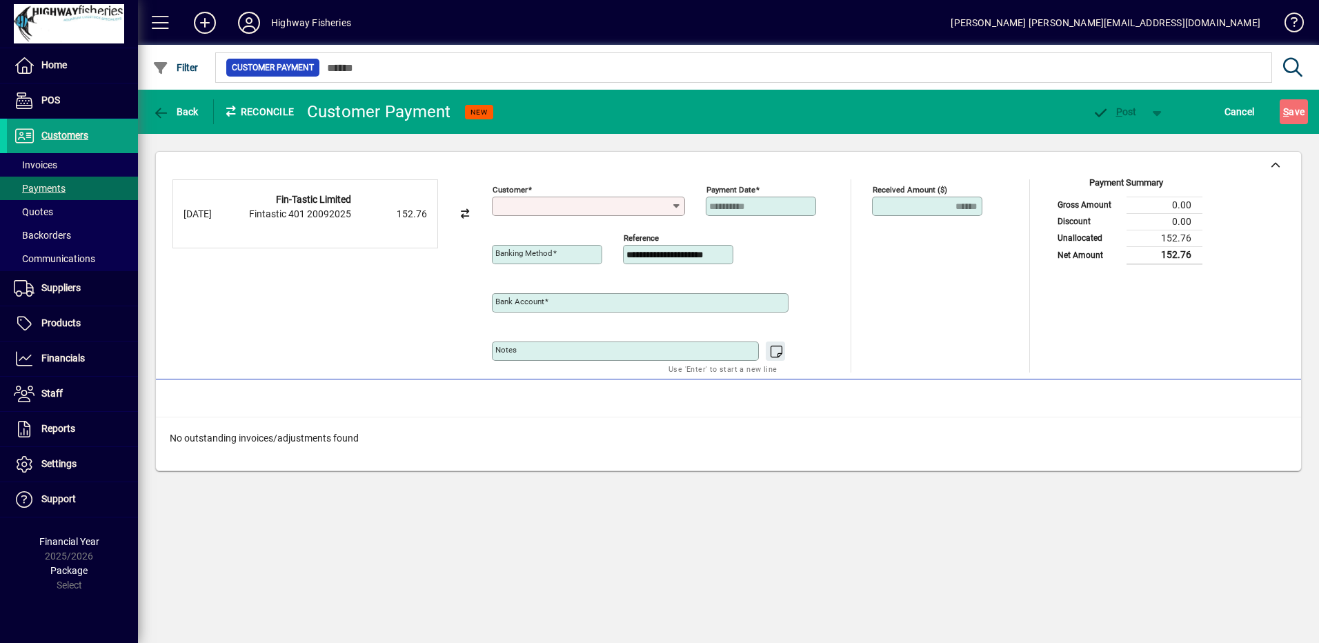
type input "**********"
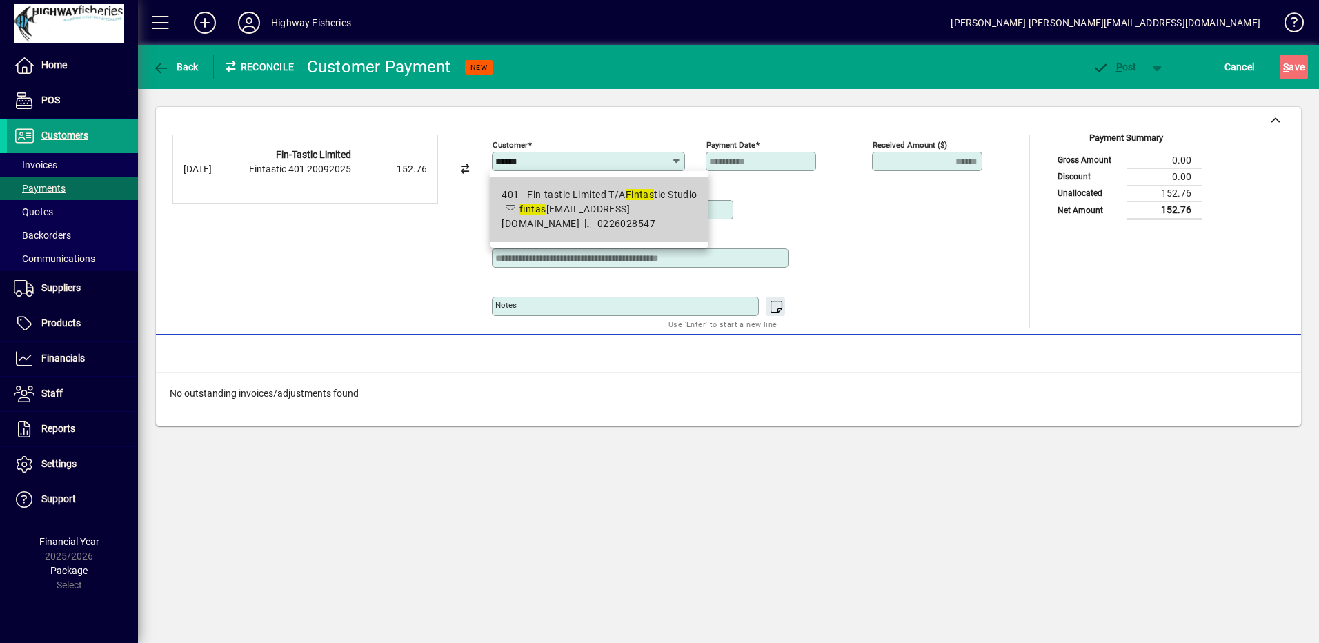
click at [584, 191] on div "401 - Fin-tastic Limited T/A Fintas tic Studio" at bounding box center [599, 195] width 195 height 14
type input "**********"
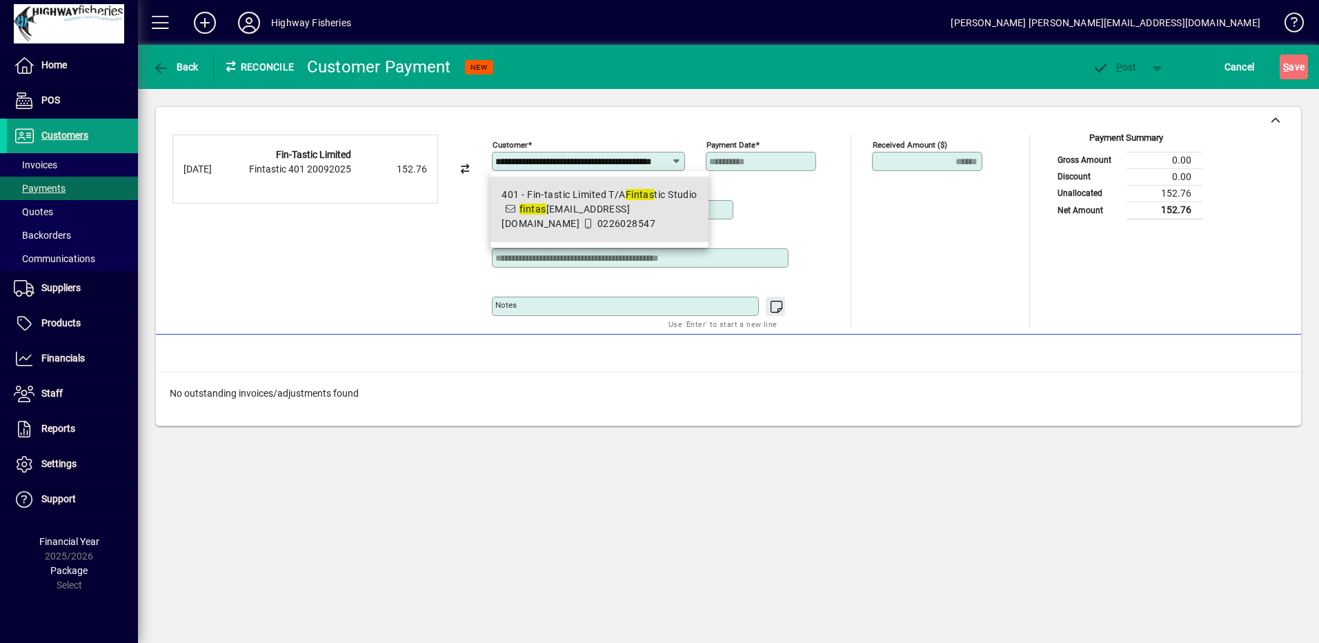
scroll to position [0, 19]
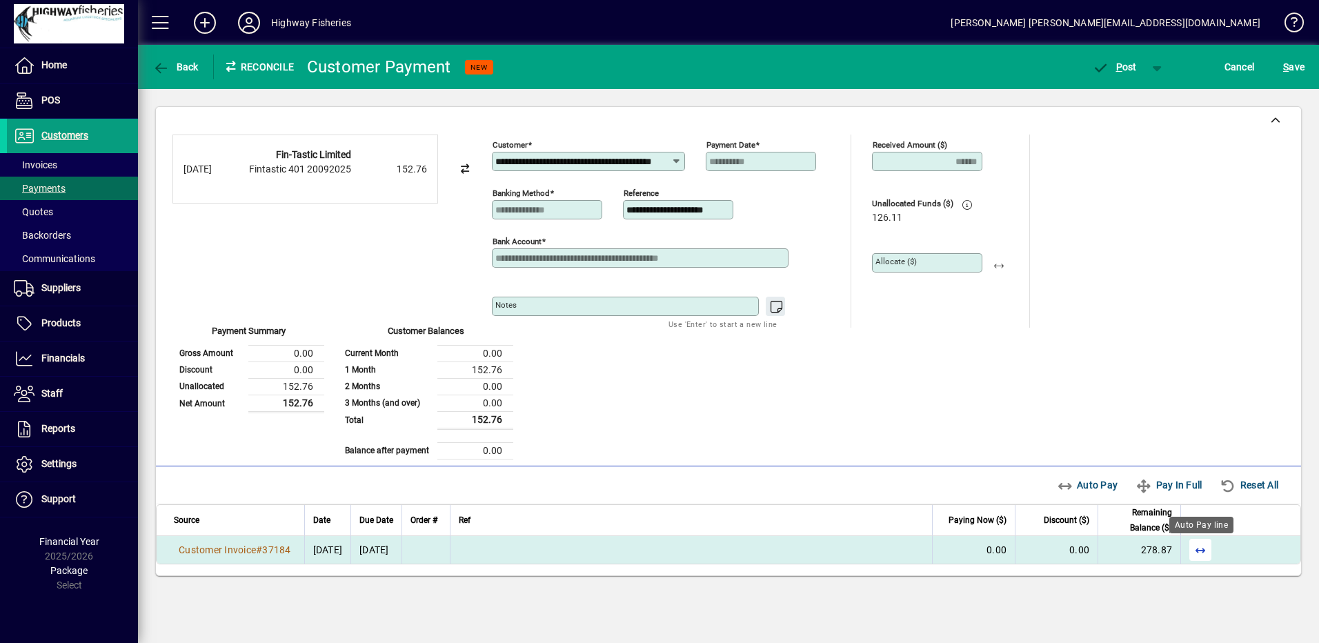
click at [1201, 551] on span "button" at bounding box center [1200, 549] width 33 height 33
click at [992, 267] on span "button" at bounding box center [999, 262] width 33 height 33
type input "******"
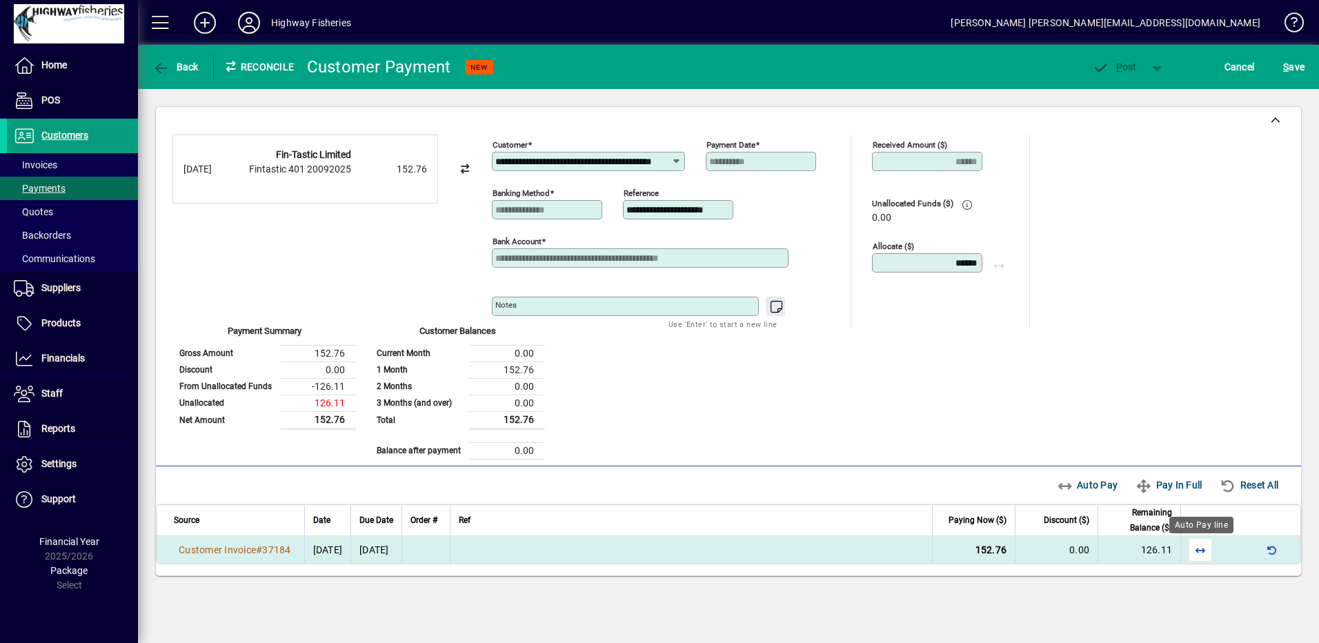
click at [1205, 552] on span "button" at bounding box center [1200, 549] width 33 height 33
click at [1121, 59] on span "button" at bounding box center [1114, 66] width 59 height 33
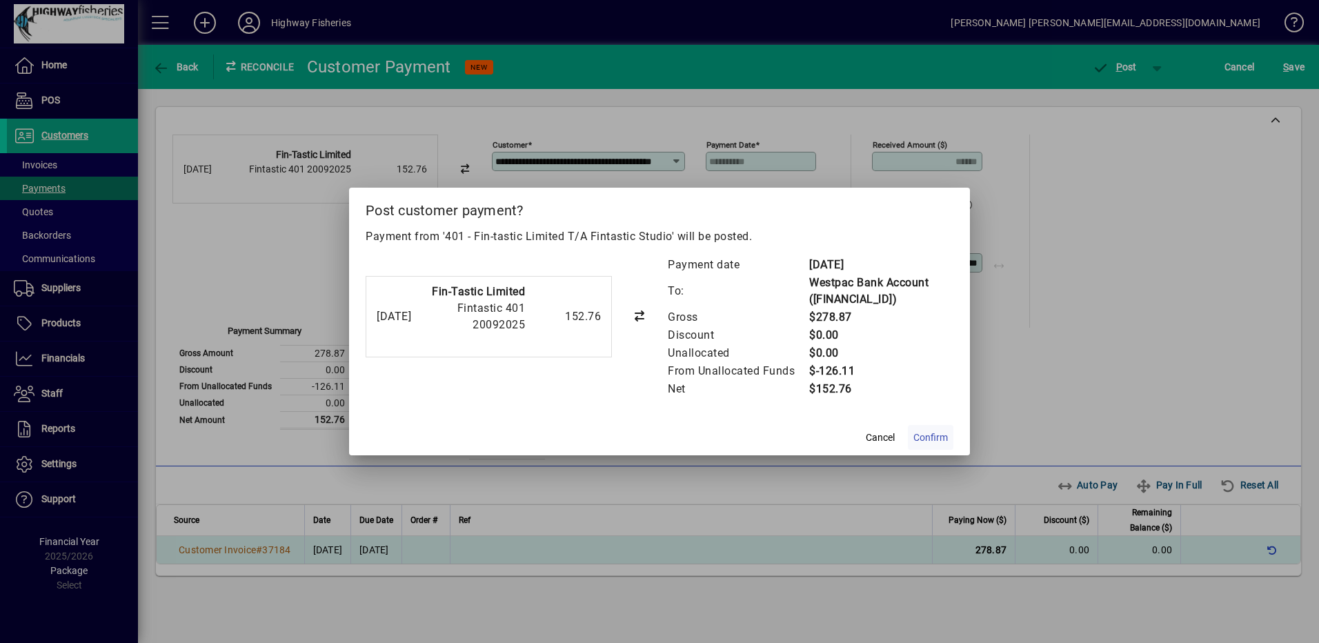
click at [930, 447] on span at bounding box center [931, 437] width 46 height 33
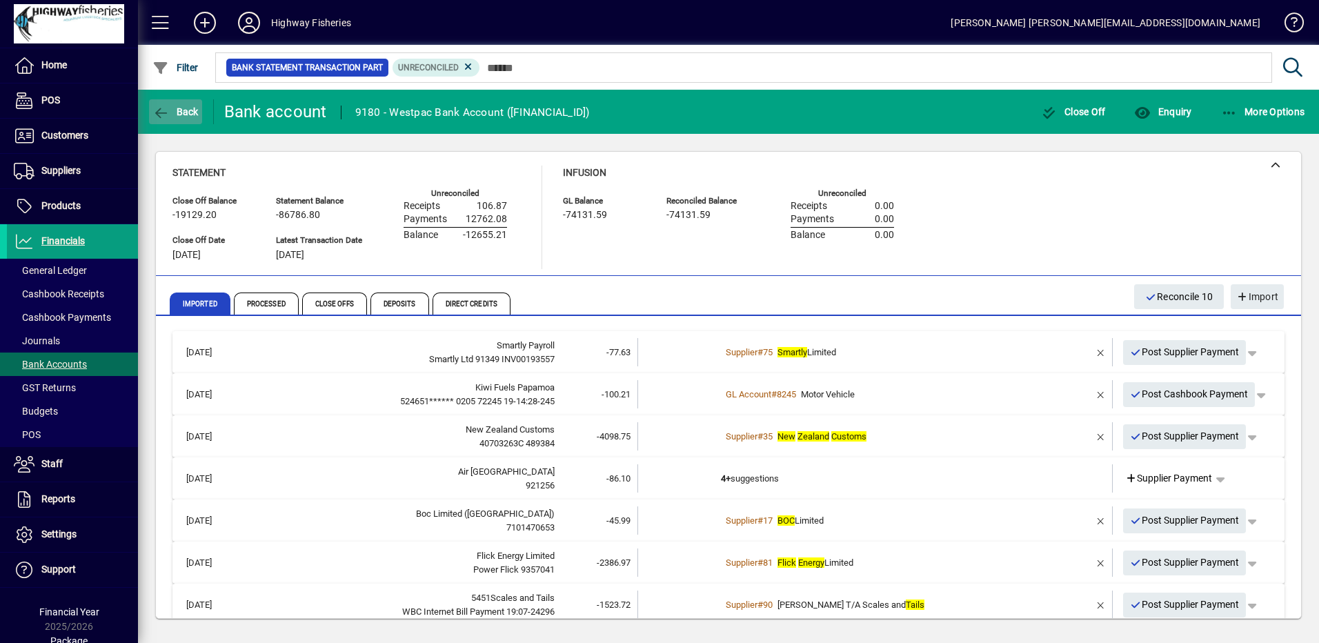
click at [178, 107] on span "Back" at bounding box center [175, 111] width 46 height 11
click at [59, 129] on span "Customers" at bounding box center [47, 136] width 81 height 17
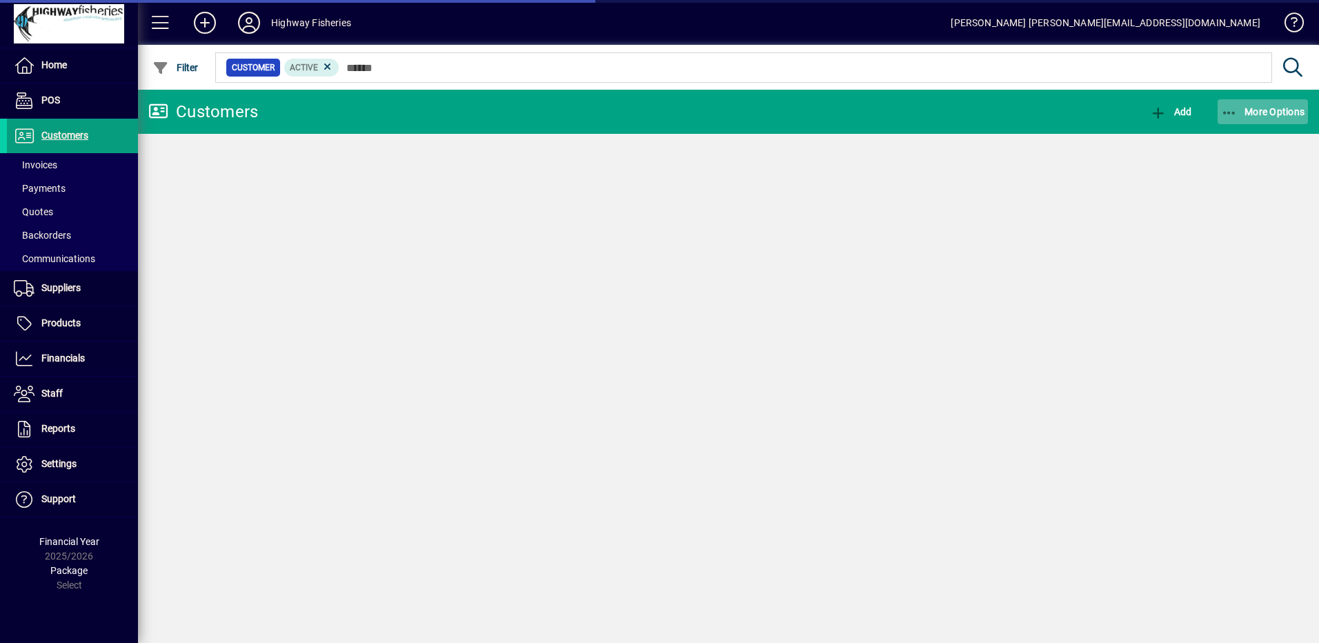
click at [1282, 98] on span "button" at bounding box center [1263, 111] width 91 height 33
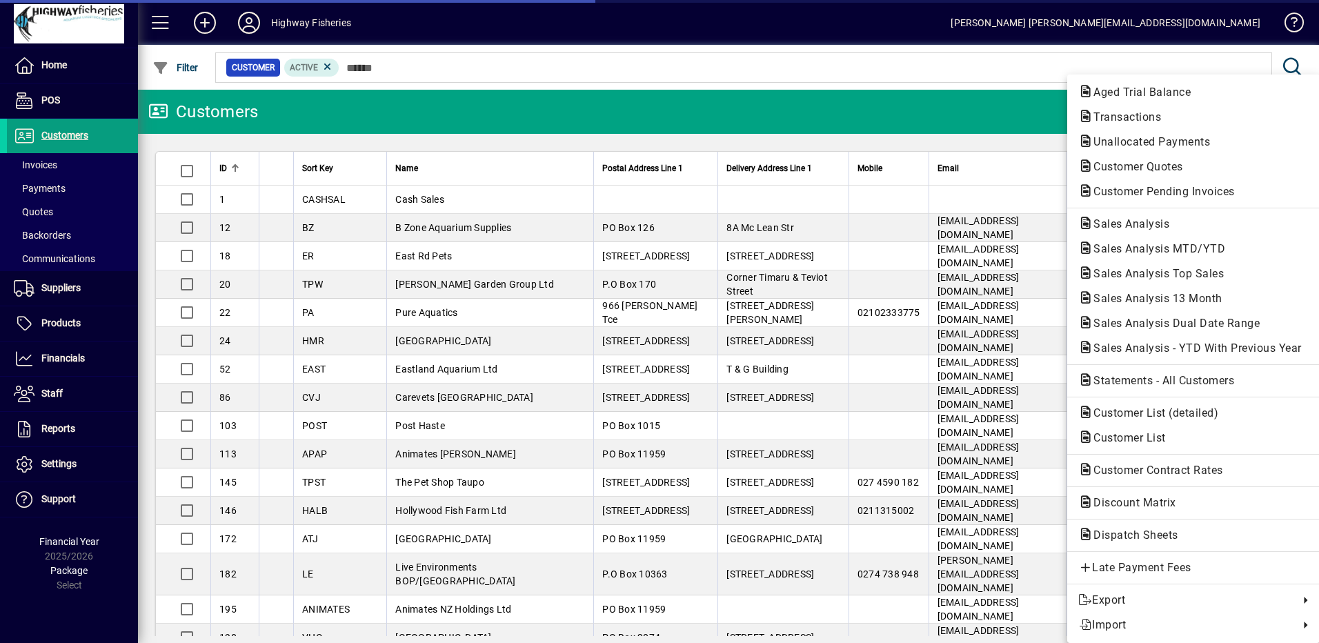
click at [1267, 114] on div "Aged Trial Balance Transactions Unallocated Payments Customer Quotes Customer P…" at bounding box center [1193, 359] width 253 height 569
click at [1115, 93] on span "Aged Trial Balance" at bounding box center [1137, 92] width 119 height 13
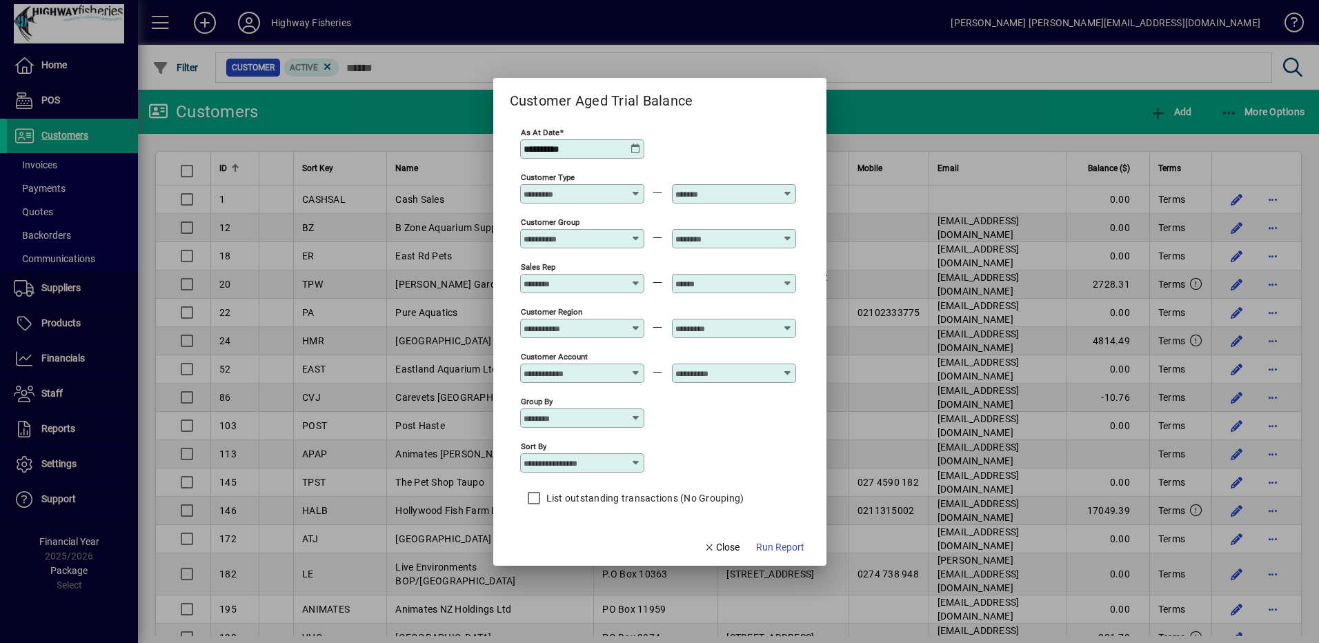
click at [635, 235] on div "Customer Group" at bounding box center [582, 238] width 124 height 19
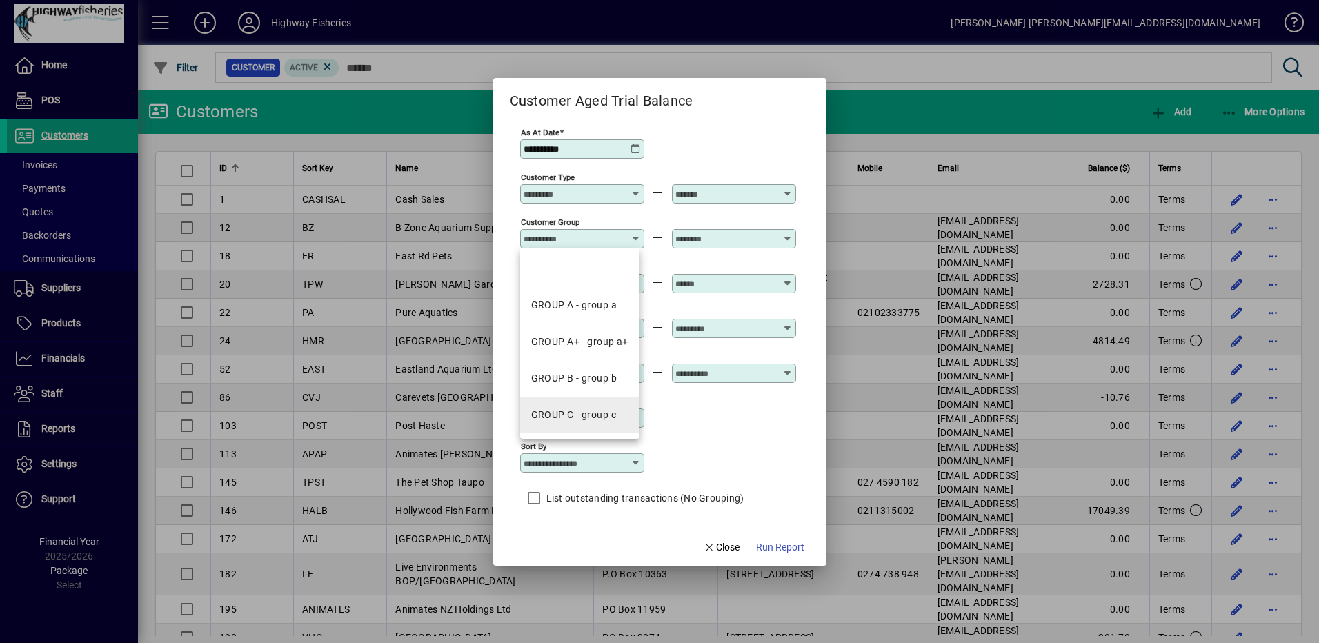
click at [604, 405] on mat-option "GROUP C - group c" at bounding box center [579, 415] width 119 height 37
type input "**********"
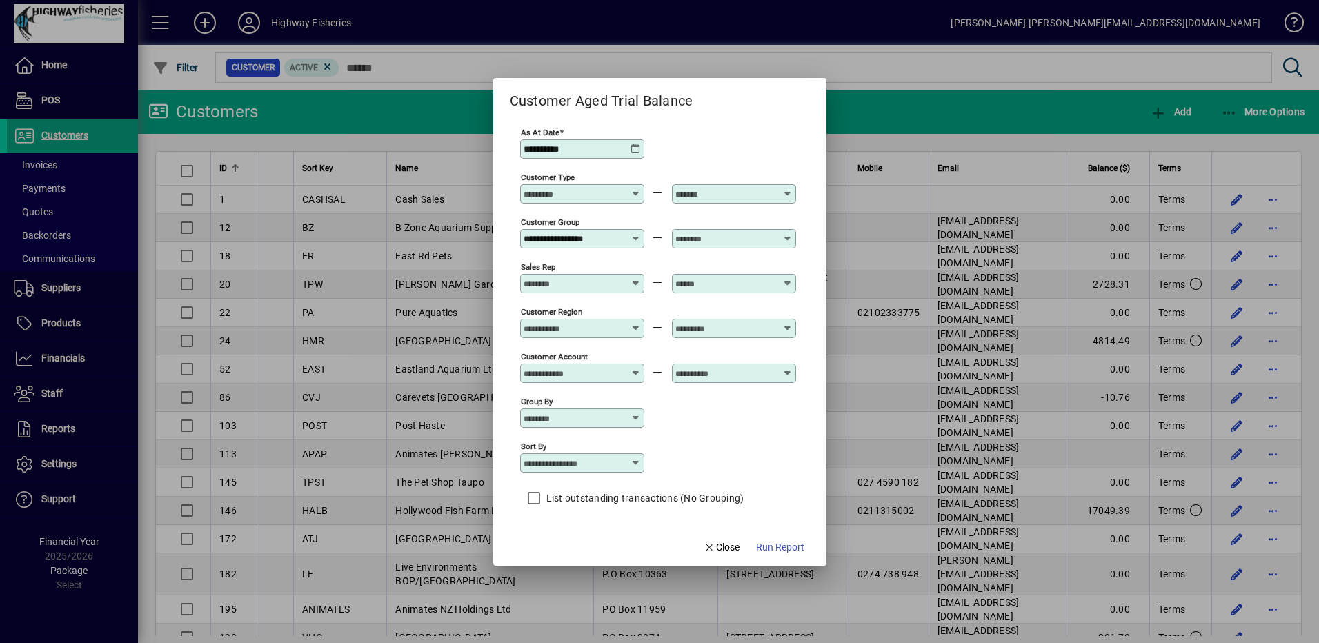
click at [794, 537] on span "button" at bounding box center [780, 547] width 59 height 33
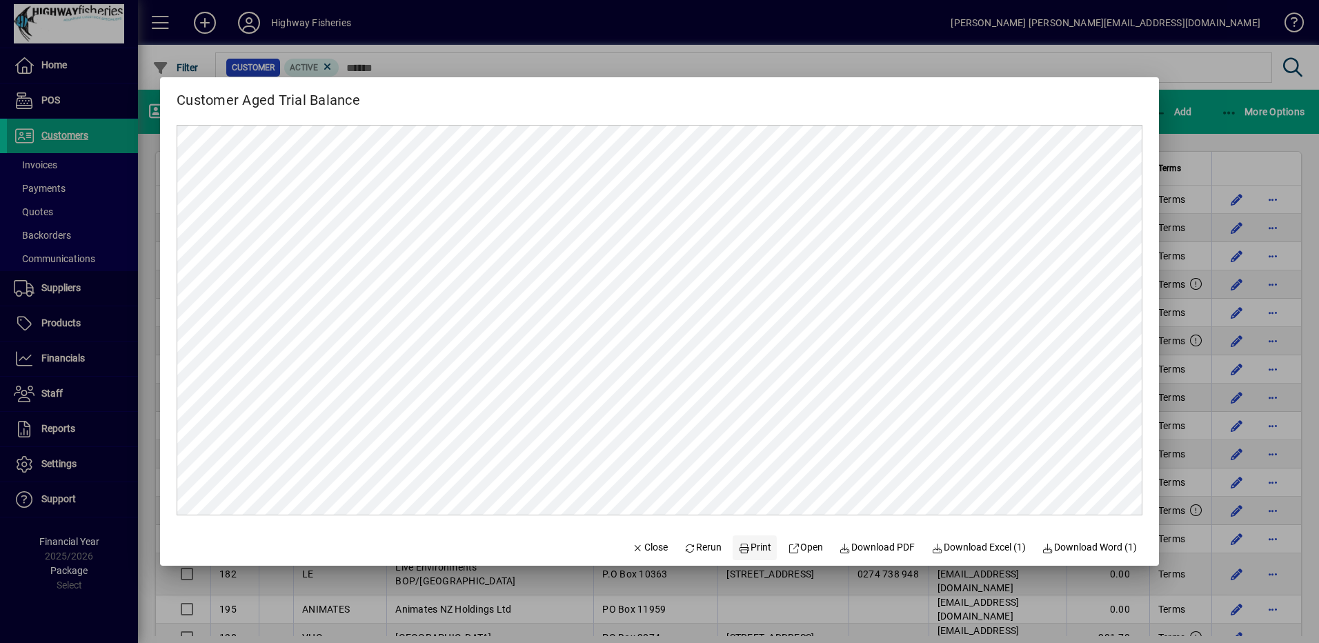
click at [738, 547] on icon at bounding box center [744, 549] width 12 height 10
click at [1230, 154] on div at bounding box center [659, 321] width 1319 height 643
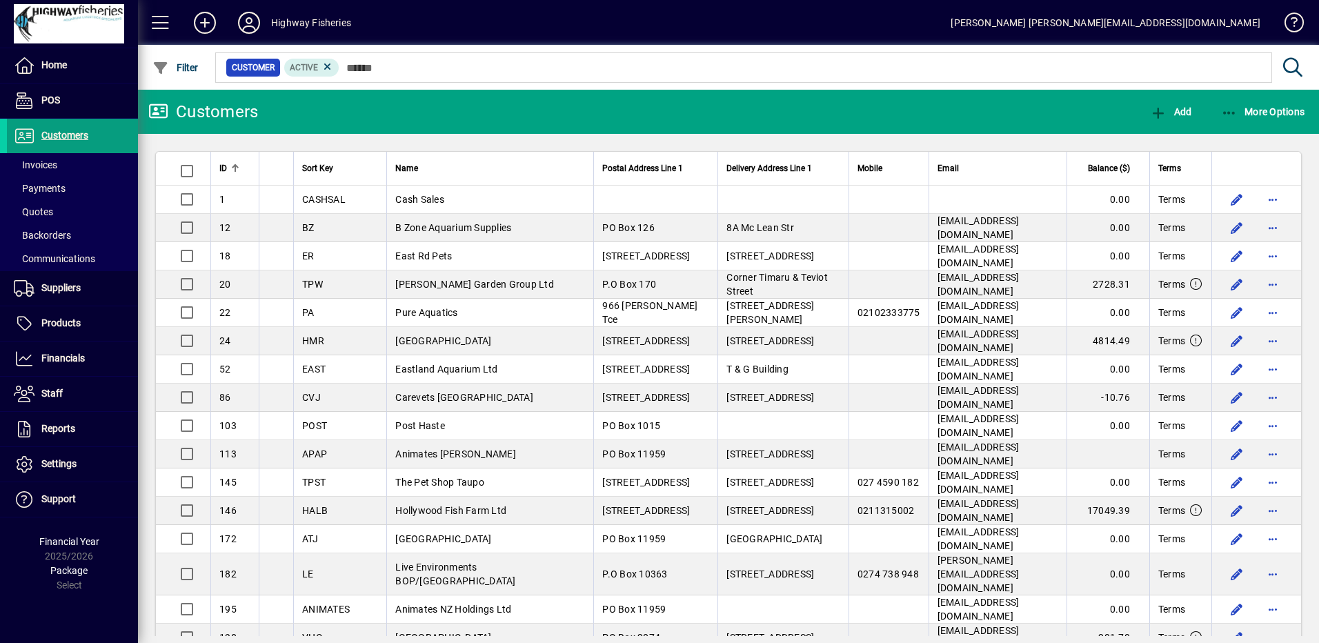
click at [624, 54] on div at bounding box center [803, 52] width 1181 height 15
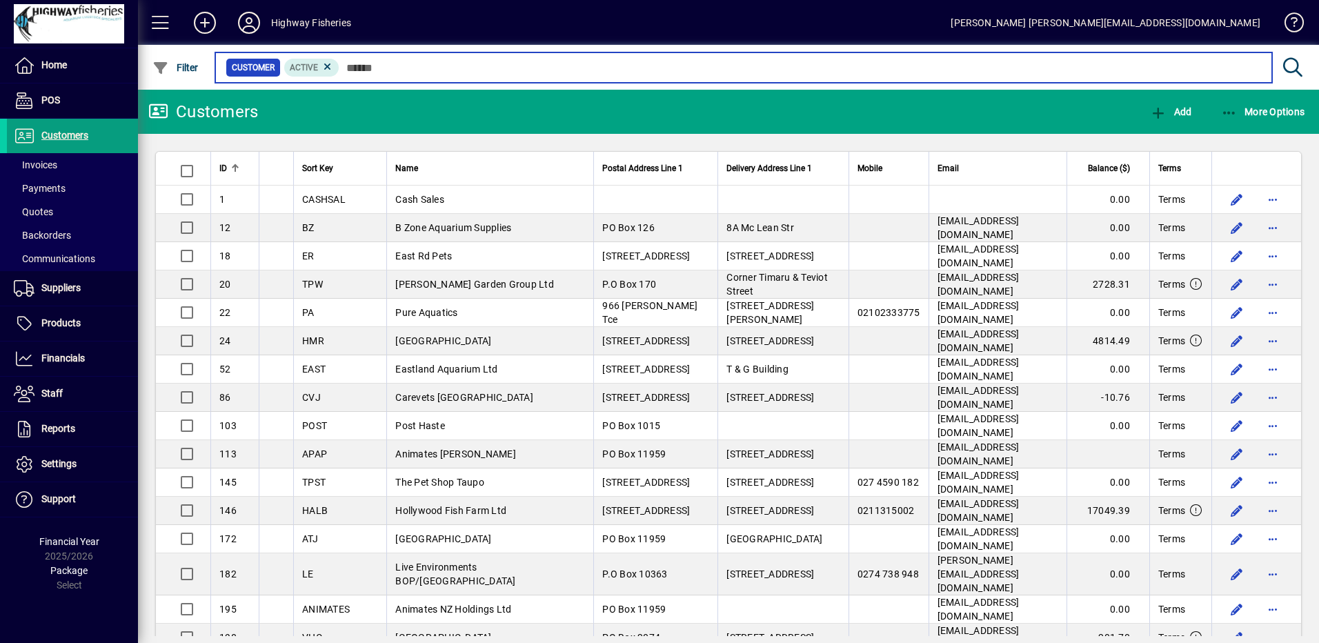
click at [624, 65] on input "text" at bounding box center [800, 67] width 922 height 19
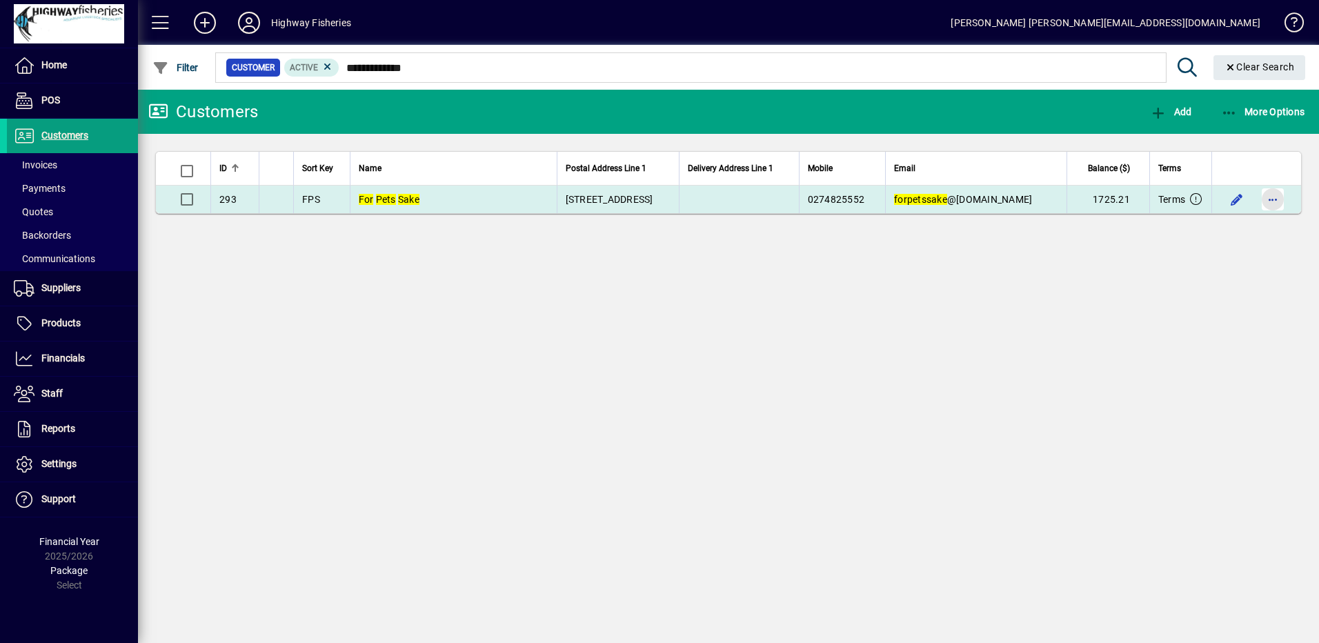
click at [1279, 206] on span "button" at bounding box center [1272, 199] width 33 height 33
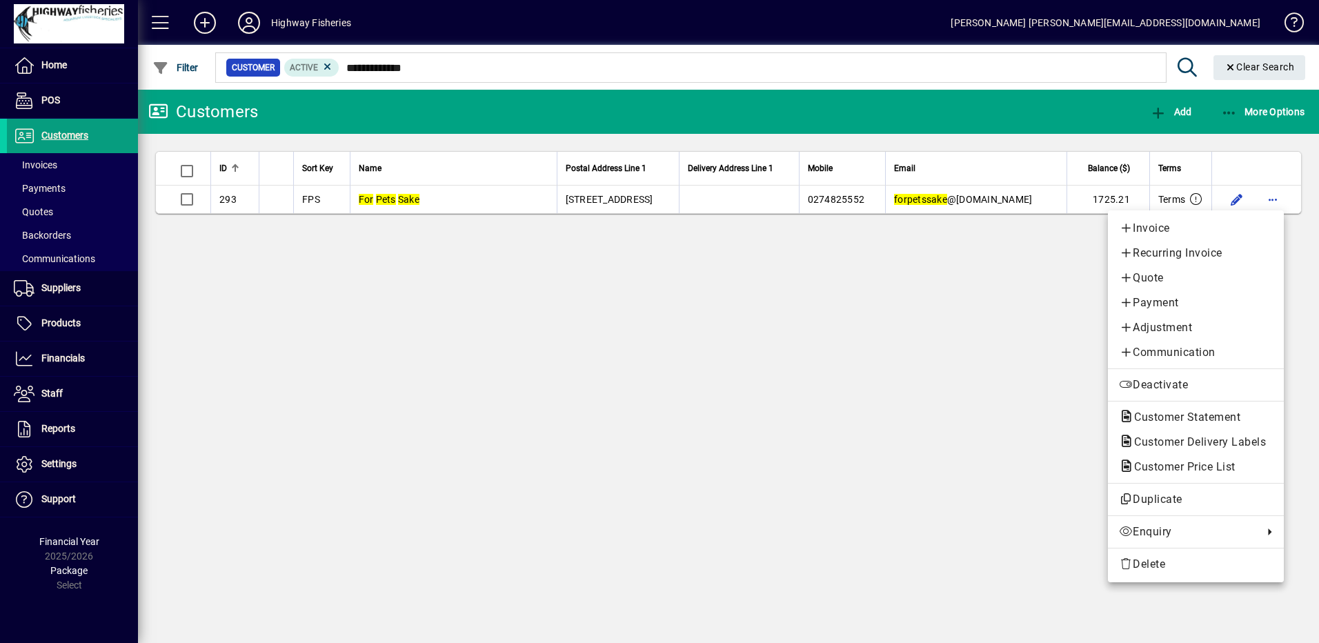
click at [1184, 420] on span "Customer Statement" at bounding box center [1196, 417] width 154 height 17
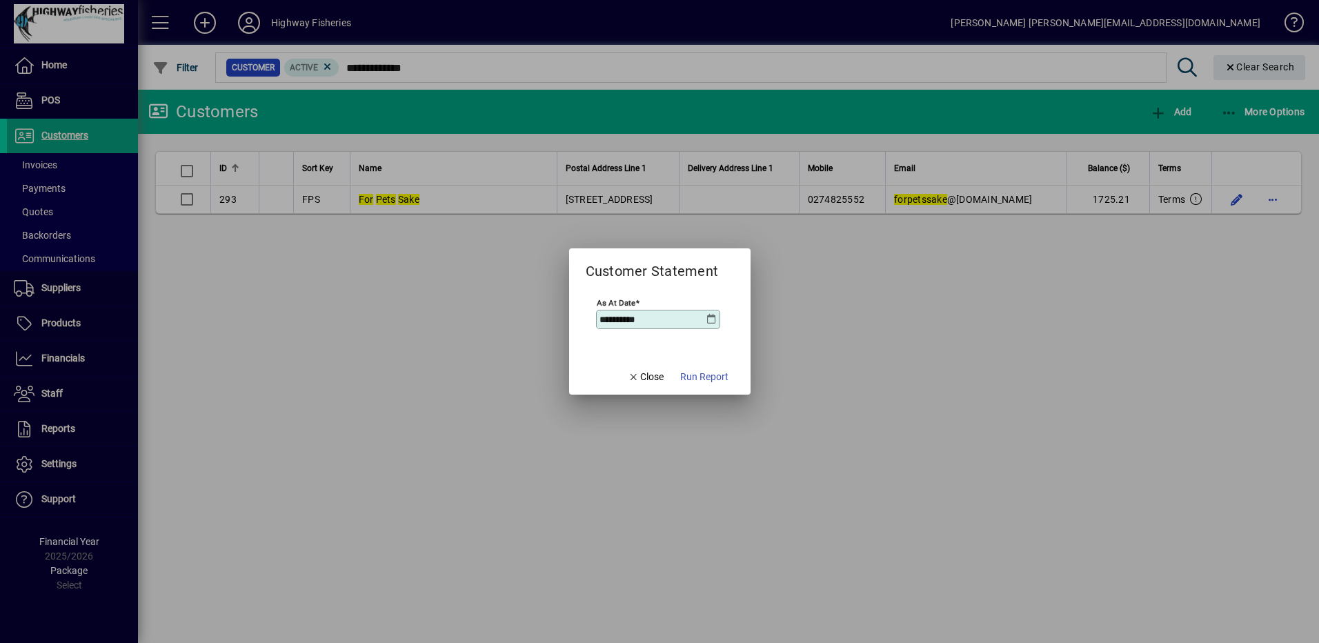
click at [718, 368] on span "button" at bounding box center [704, 376] width 59 height 33
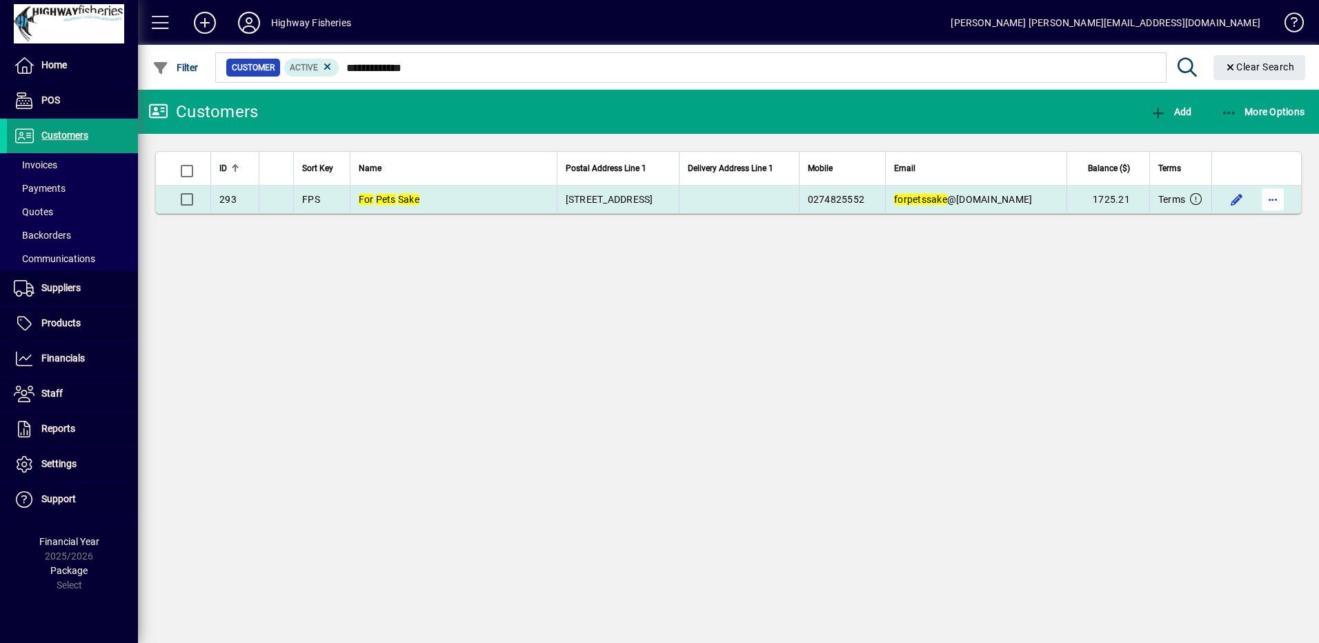
click at [1267, 198] on span "button" at bounding box center [1272, 199] width 33 height 33
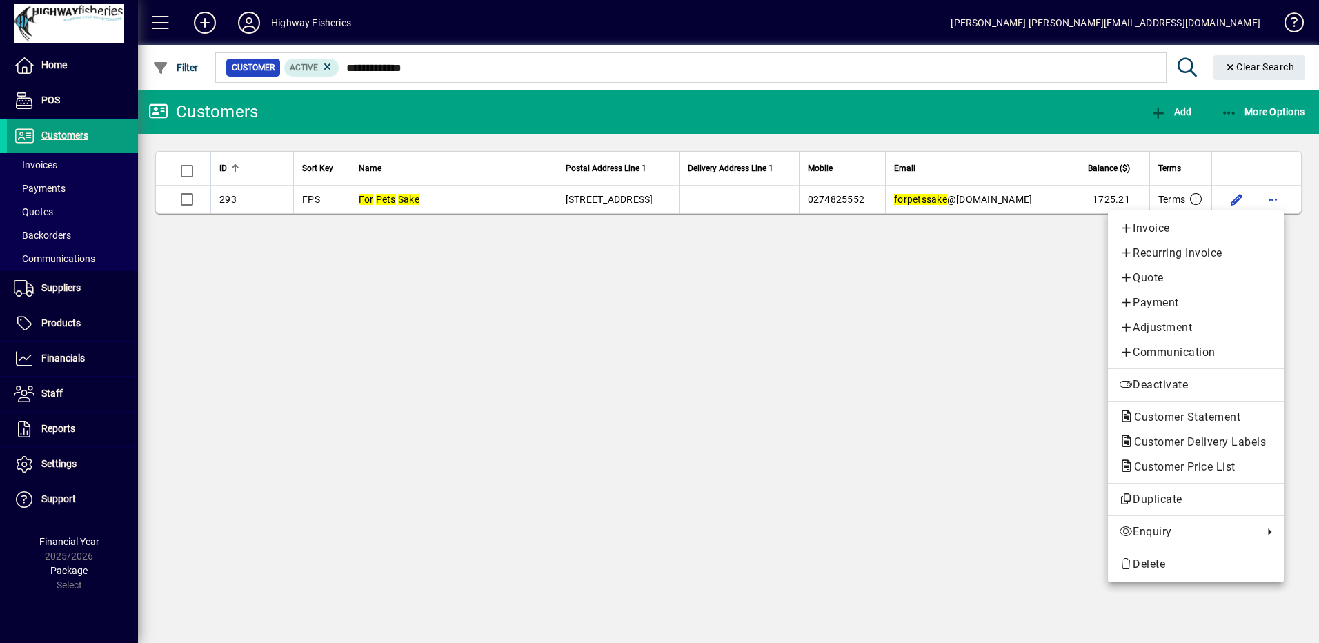
drag, startPoint x: 1243, startPoint y: 68, endPoint x: 1207, endPoint y: 75, distance: 37.2
click at [1243, 68] on div at bounding box center [659, 321] width 1319 height 643
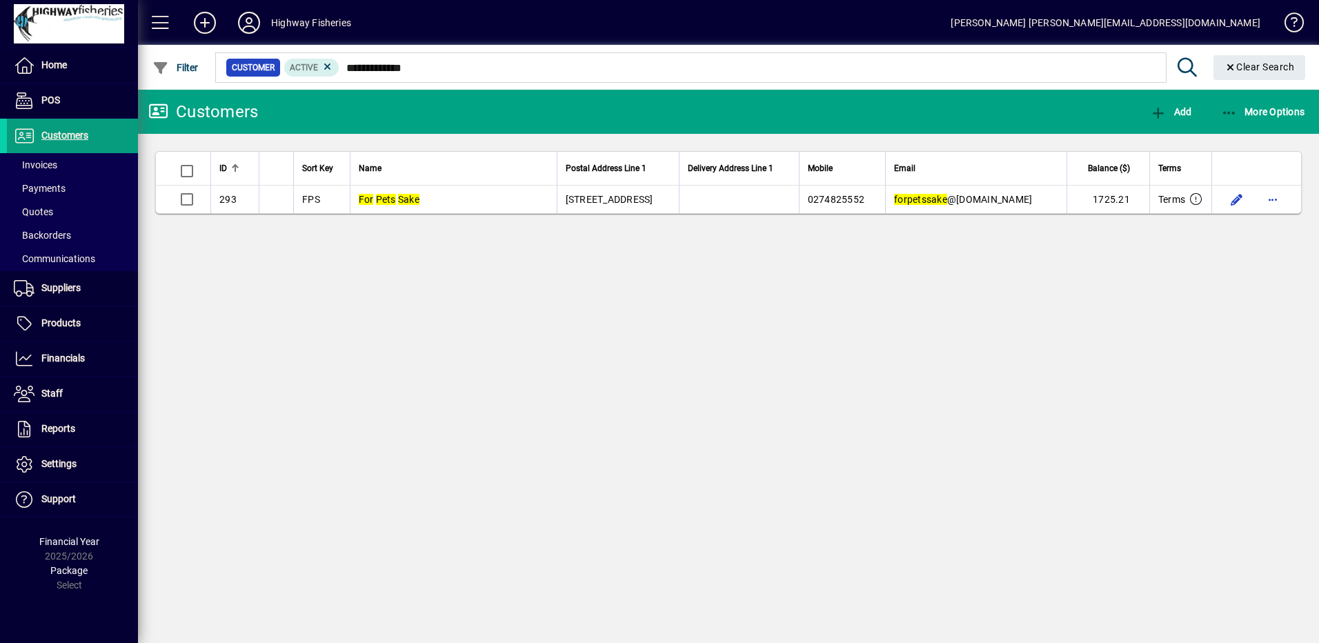
drag, startPoint x: 457, startPoint y: 57, endPoint x: 446, endPoint y: 69, distance: 16.1
click at [453, 61] on mat-form-field "**********" at bounding box center [762, 67] width 1099 height 45
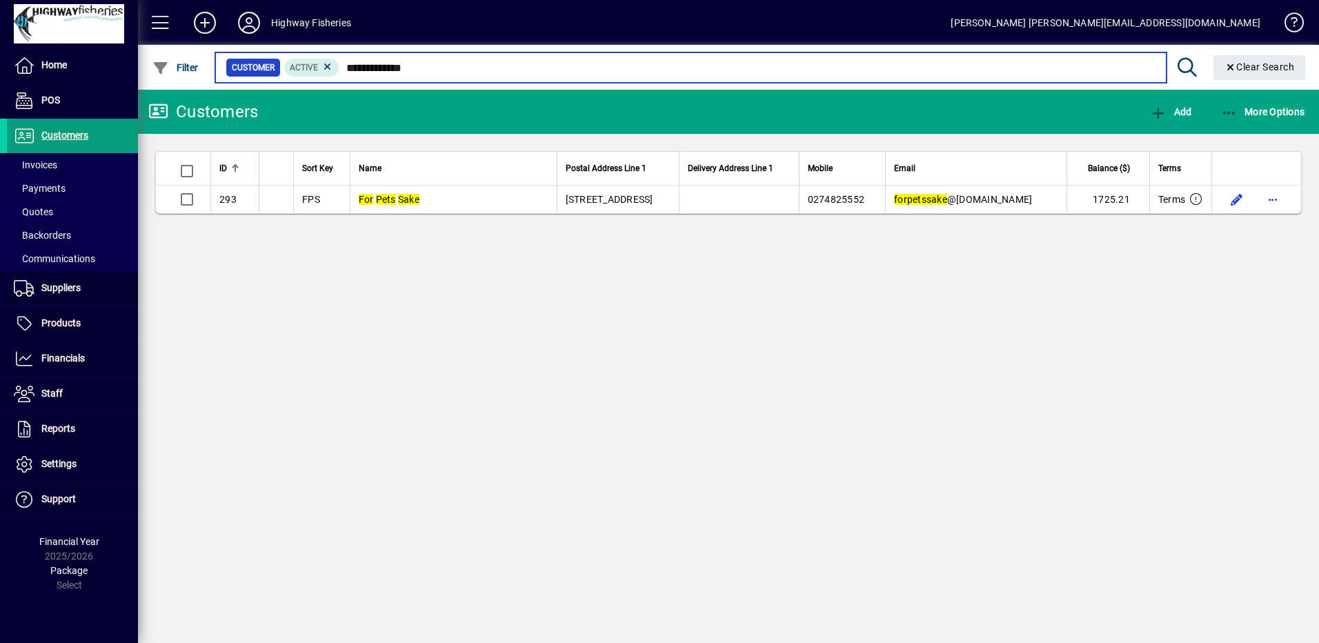
click at [442, 74] on input "**********" at bounding box center [747, 67] width 816 height 19
drag, startPoint x: 446, startPoint y: 71, endPoint x: 283, endPoint y: 71, distance: 162.8
click at [279, 71] on div "**********" at bounding box center [691, 67] width 930 height 19
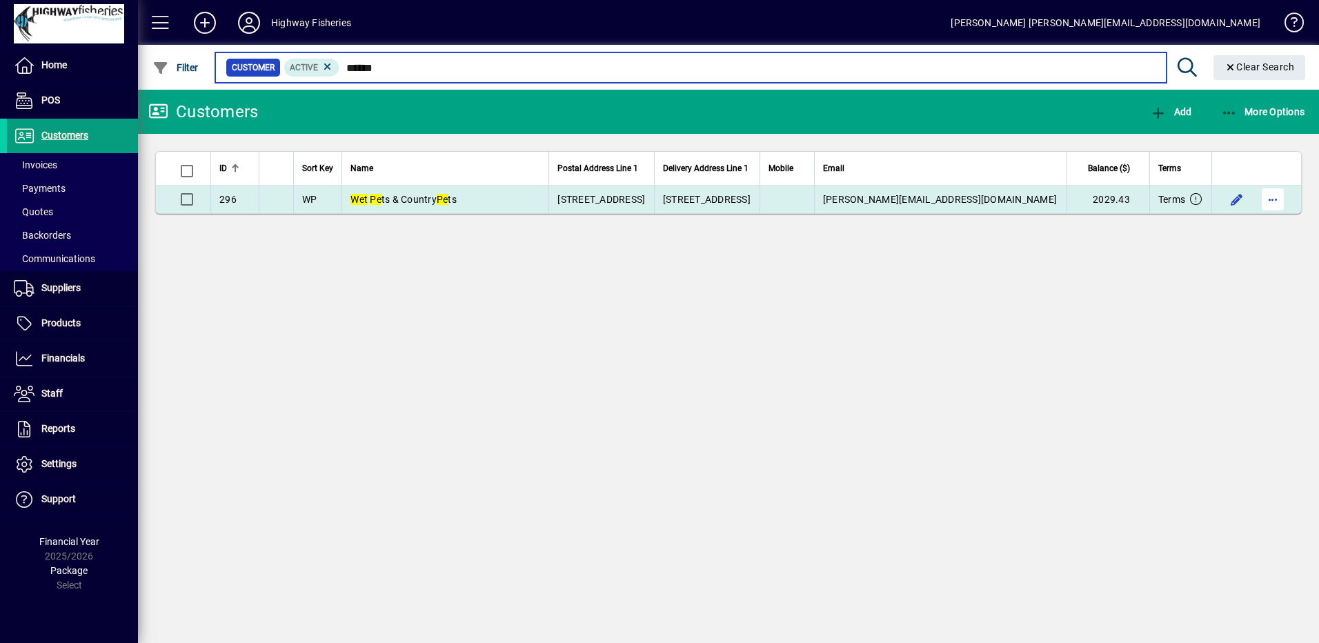
type input "******"
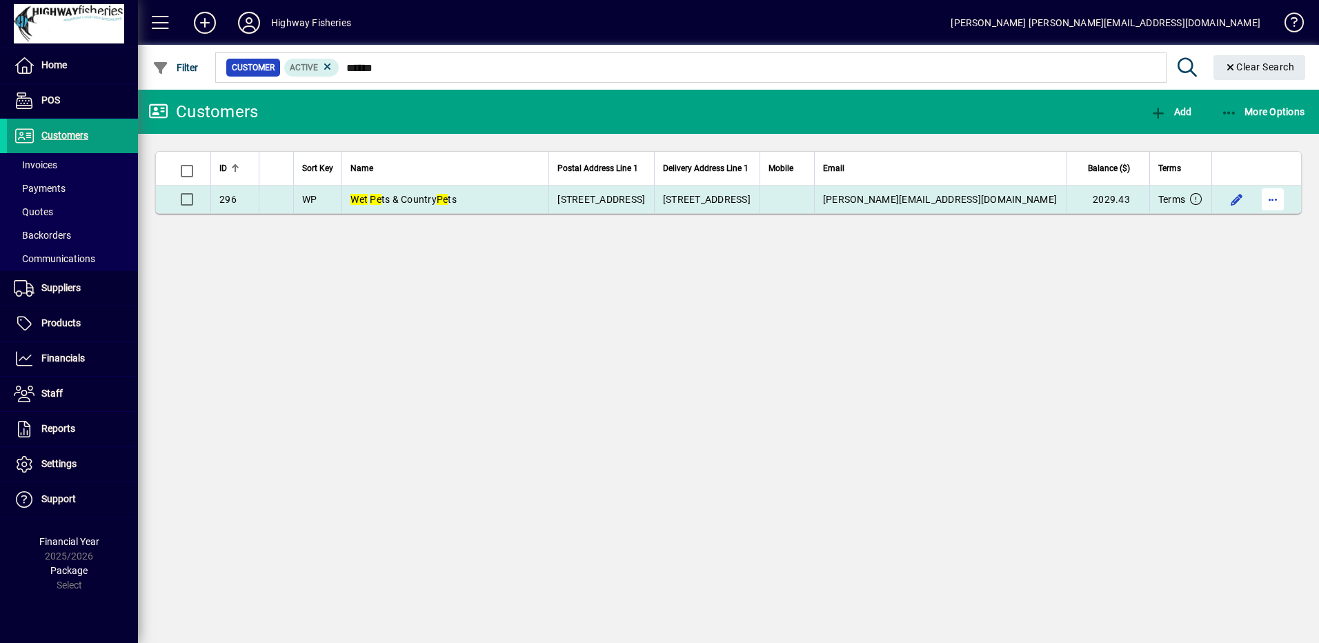
click at [1272, 195] on span "button" at bounding box center [1272, 199] width 33 height 33
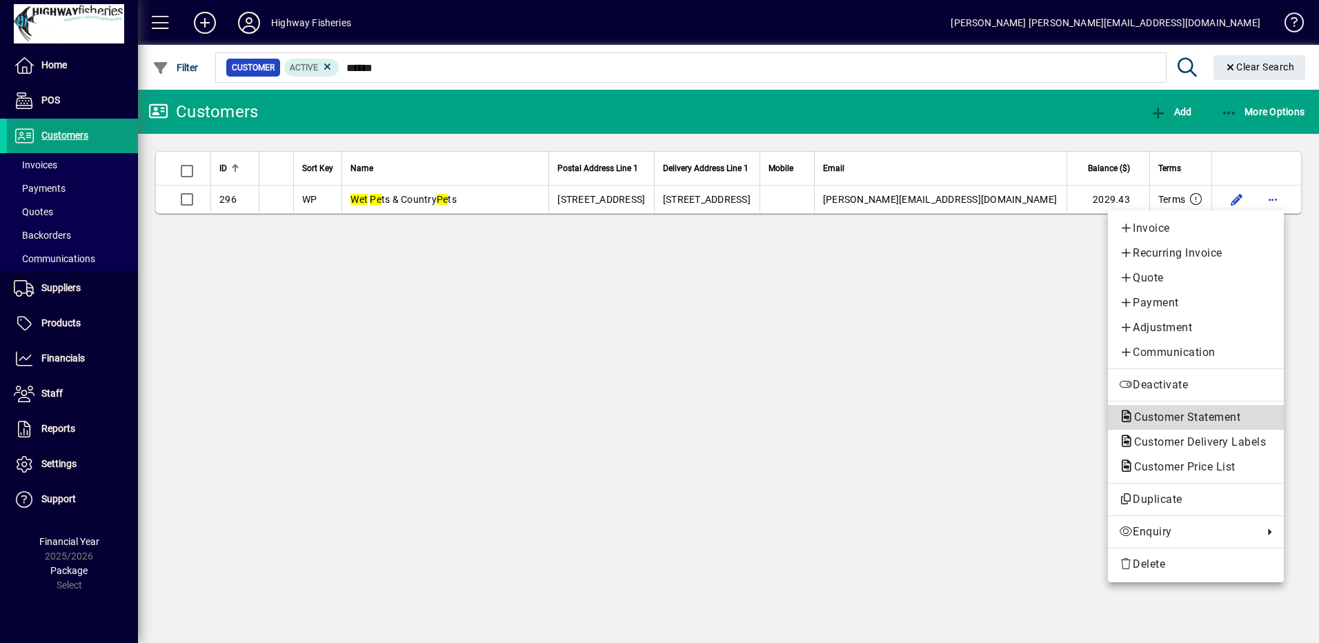
click at [1171, 412] on span "Customer Statement" at bounding box center [1183, 417] width 128 height 13
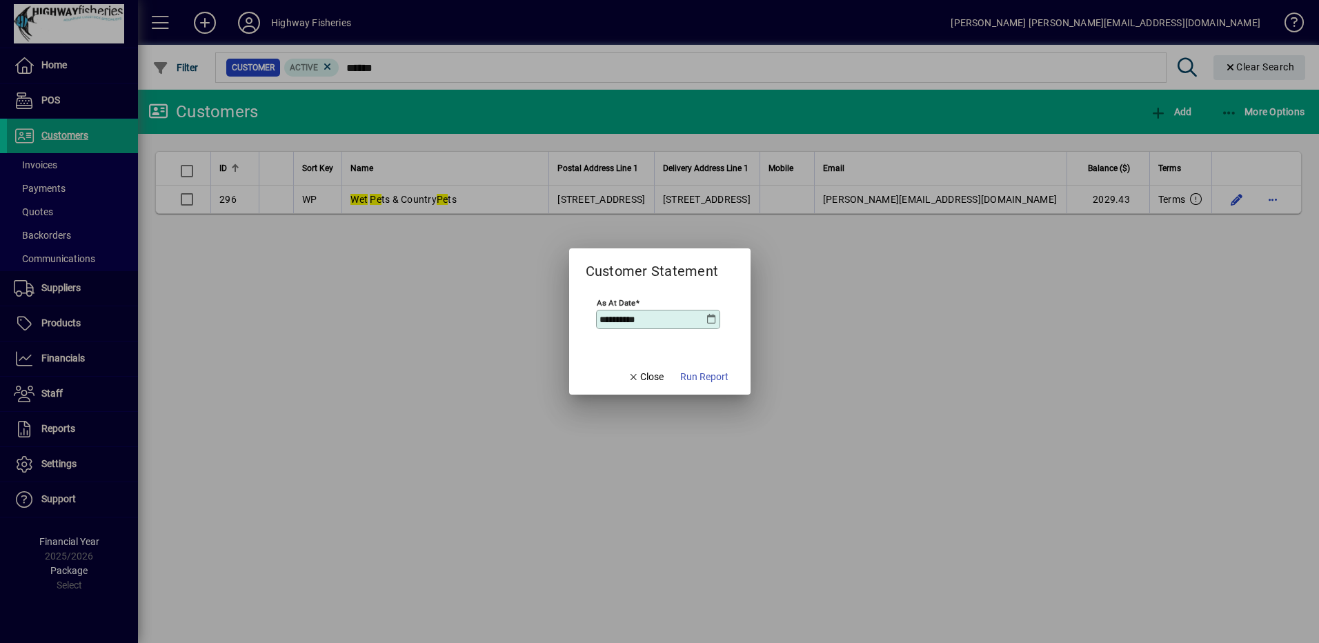
click at [717, 378] on span "Run Report" at bounding box center [704, 377] width 48 height 14
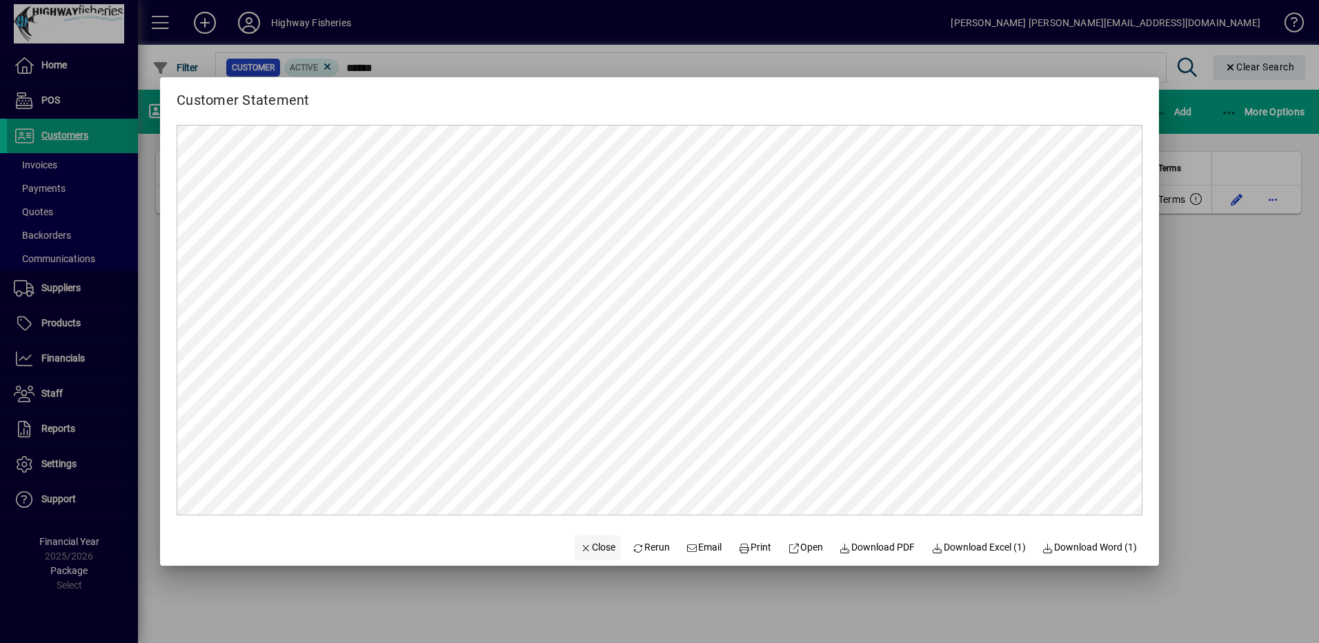
click at [595, 550] on span "Close" at bounding box center [598, 547] width 36 height 14
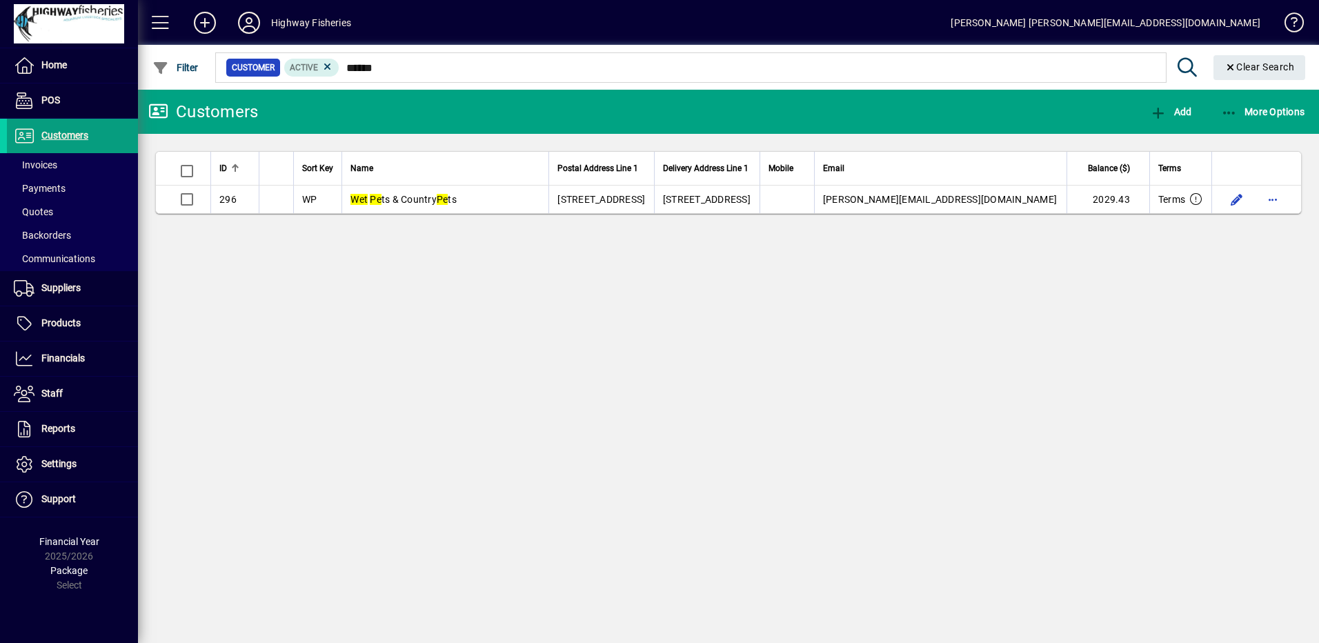
click at [1231, 69] on icon "Clear" at bounding box center [1231, 68] width 12 height 10
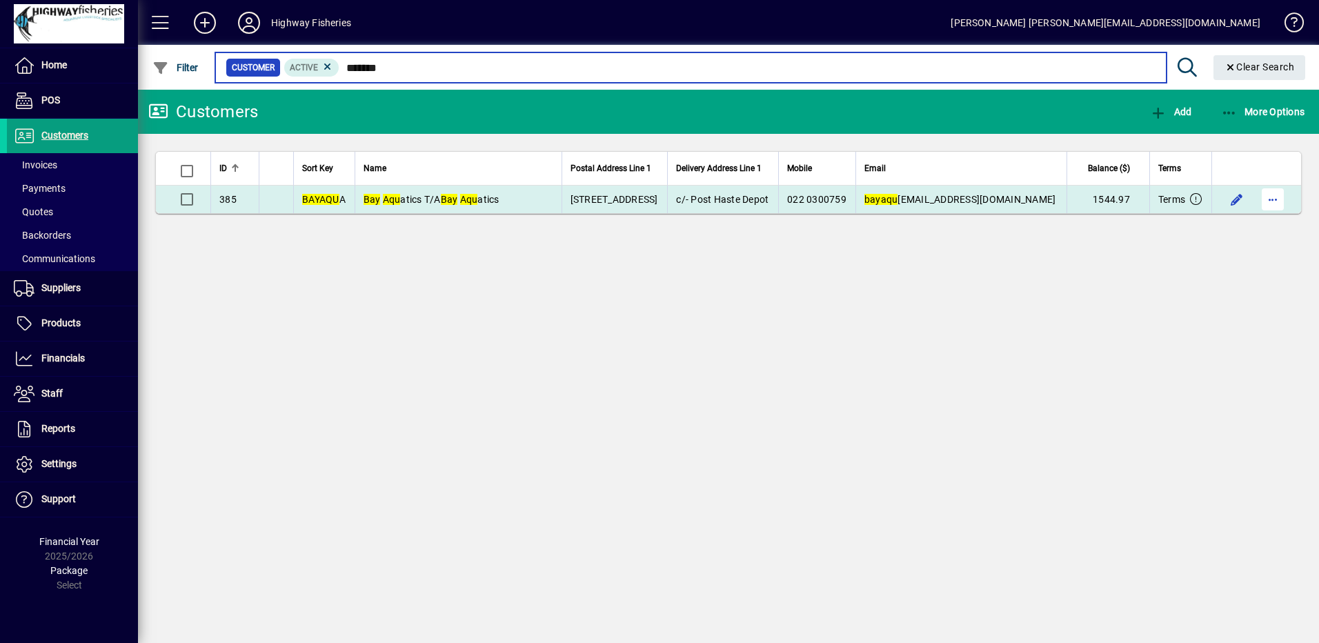
type input "*******"
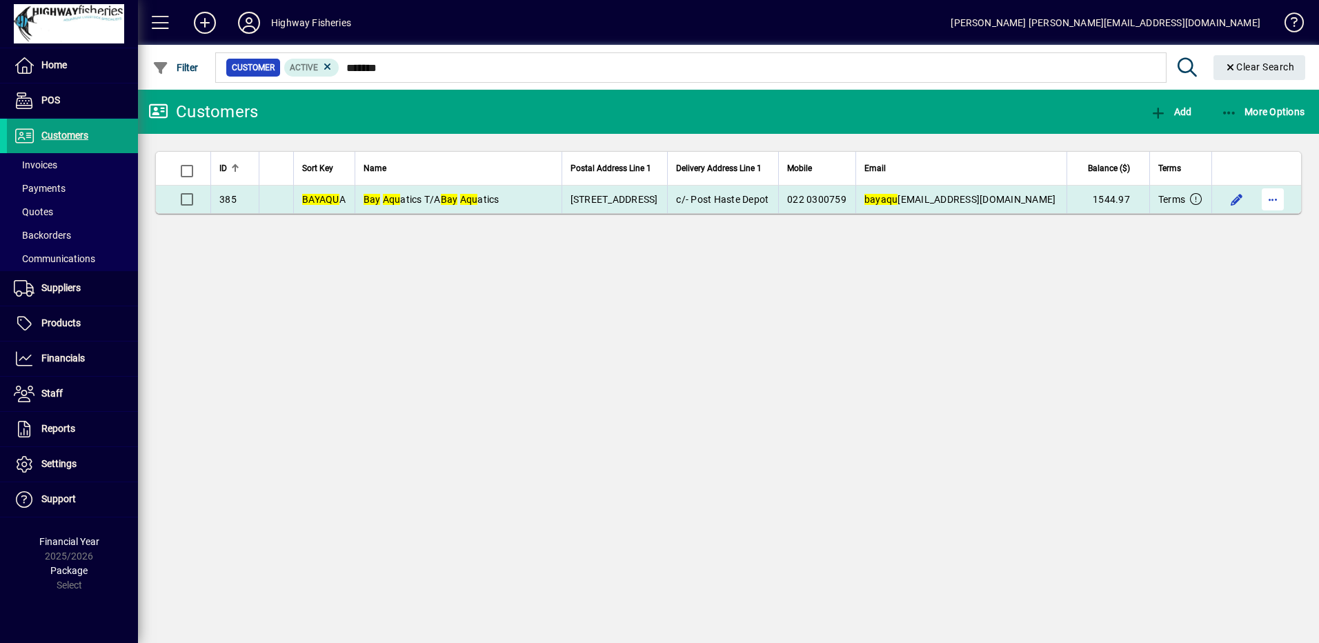
click at [1276, 201] on span "button" at bounding box center [1272, 199] width 33 height 33
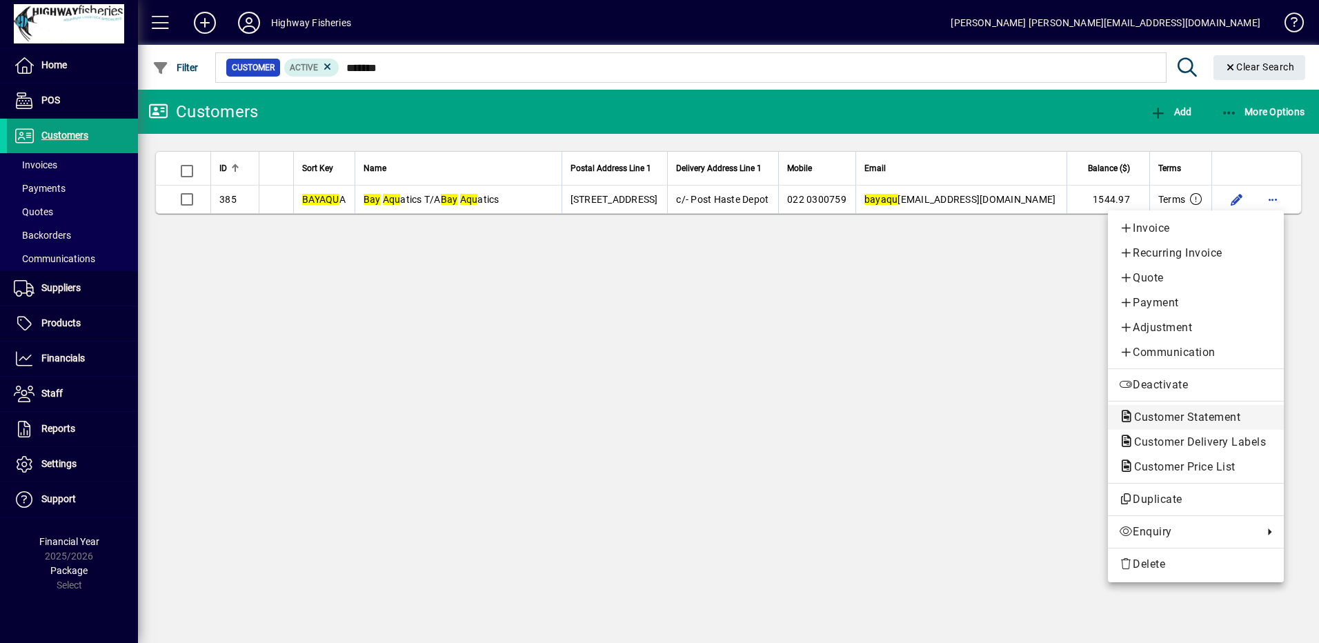
click at [1184, 420] on span "Customer Statement" at bounding box center [1183, 417] width 128 height 13
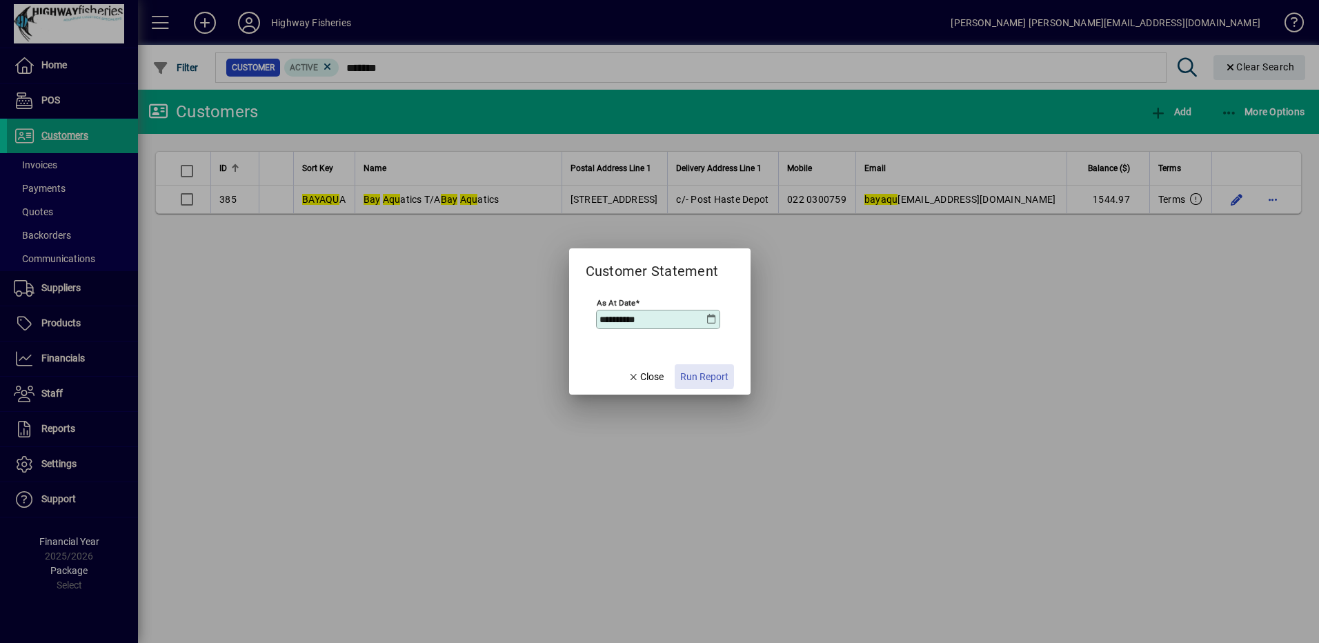
click at [687, 371] on span "Run Report" at bounding box center [704, 377] width 48 height 14
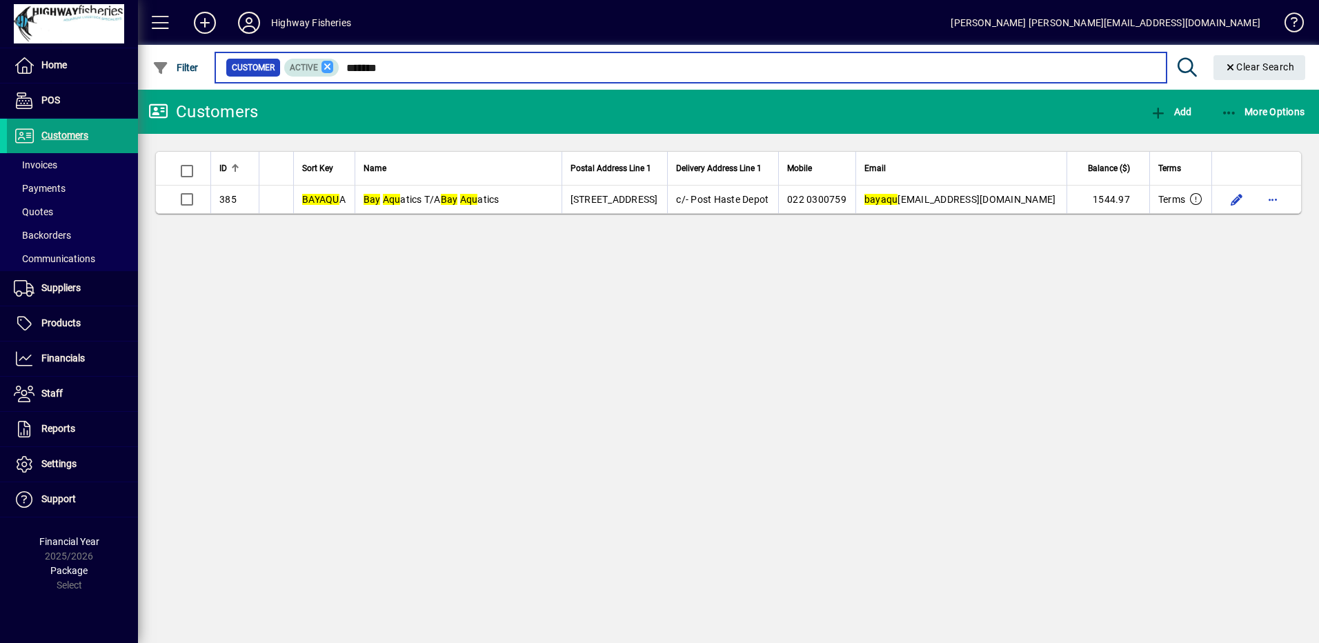
drag, startPoint x: 392, startPoint y: 72, endPoint x: 327, endPoint y: 71, distance: 64.9
click at [328, 71] on div "Customer Active *******" at bounding box center [691, 67] width 930 height 19
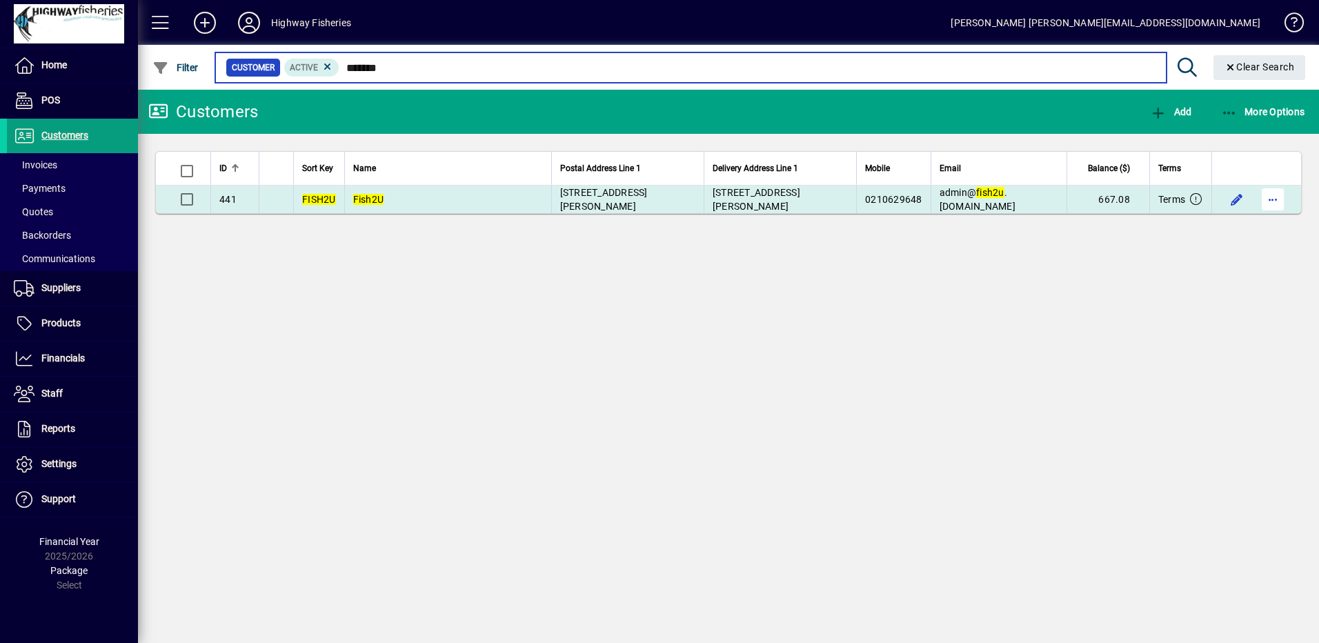
type input "*******"
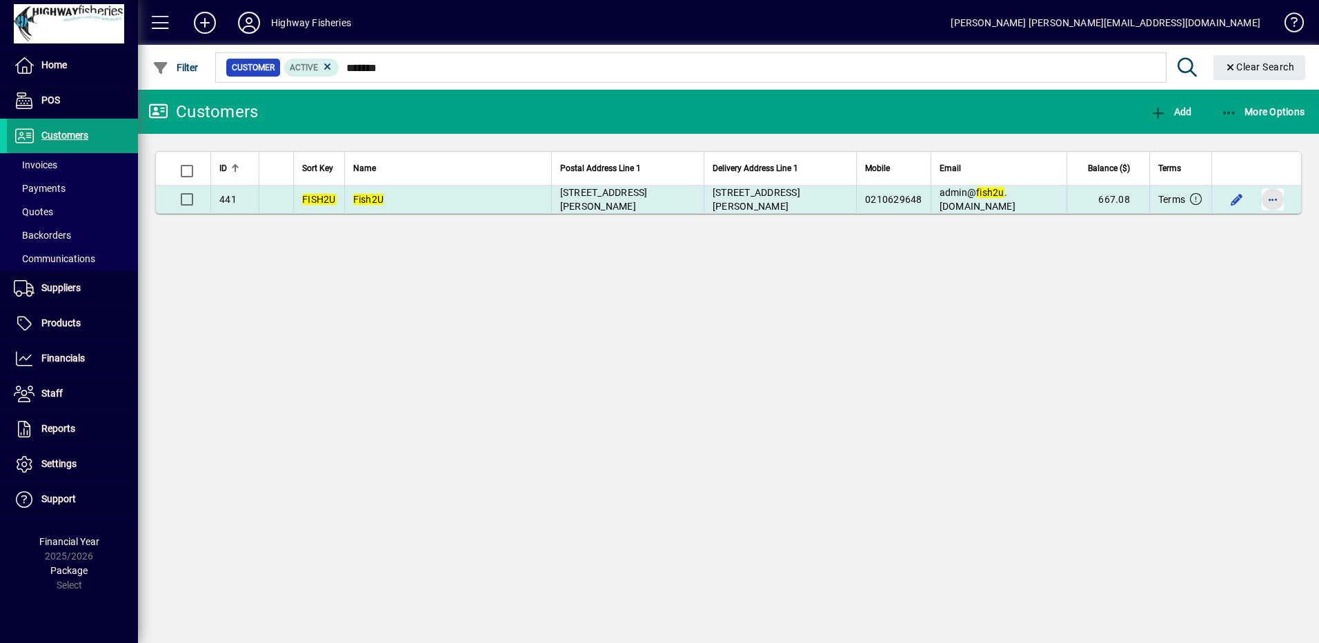
click at [1267, 204] on span "button" at bounding box center [1272, 199] width 33 height 33
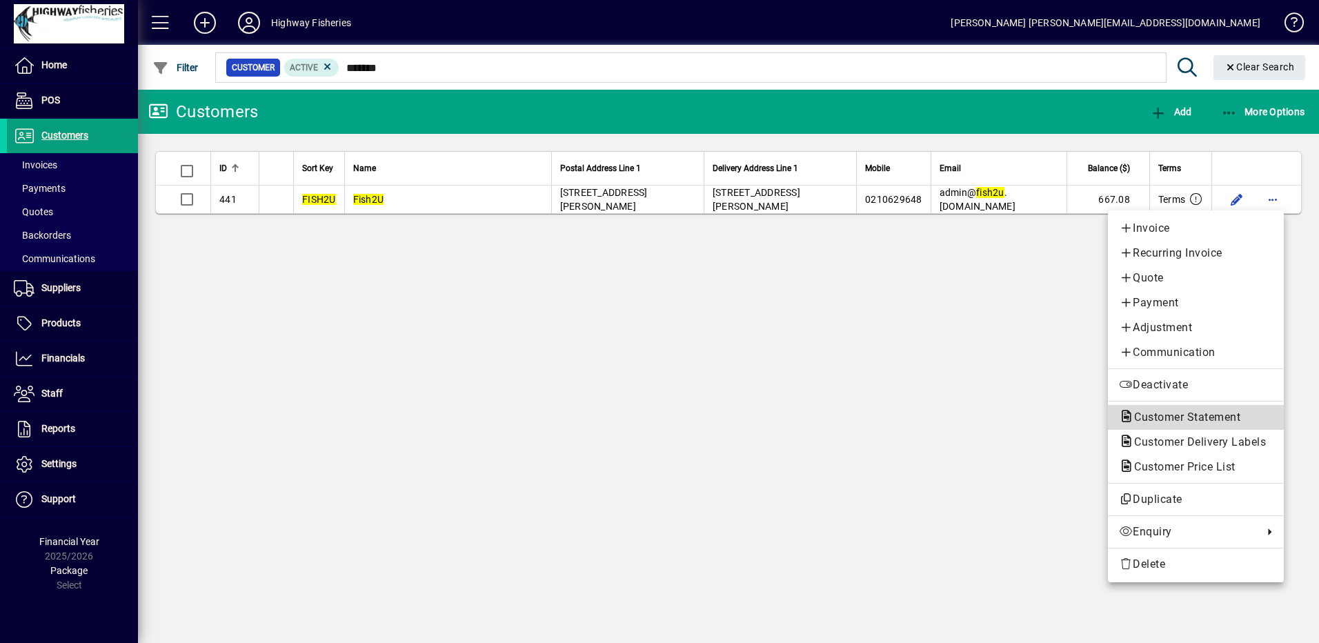
click at [1196, 417] on span "Customer Statement" at bounding box center [1183, 417] width 128 height 13
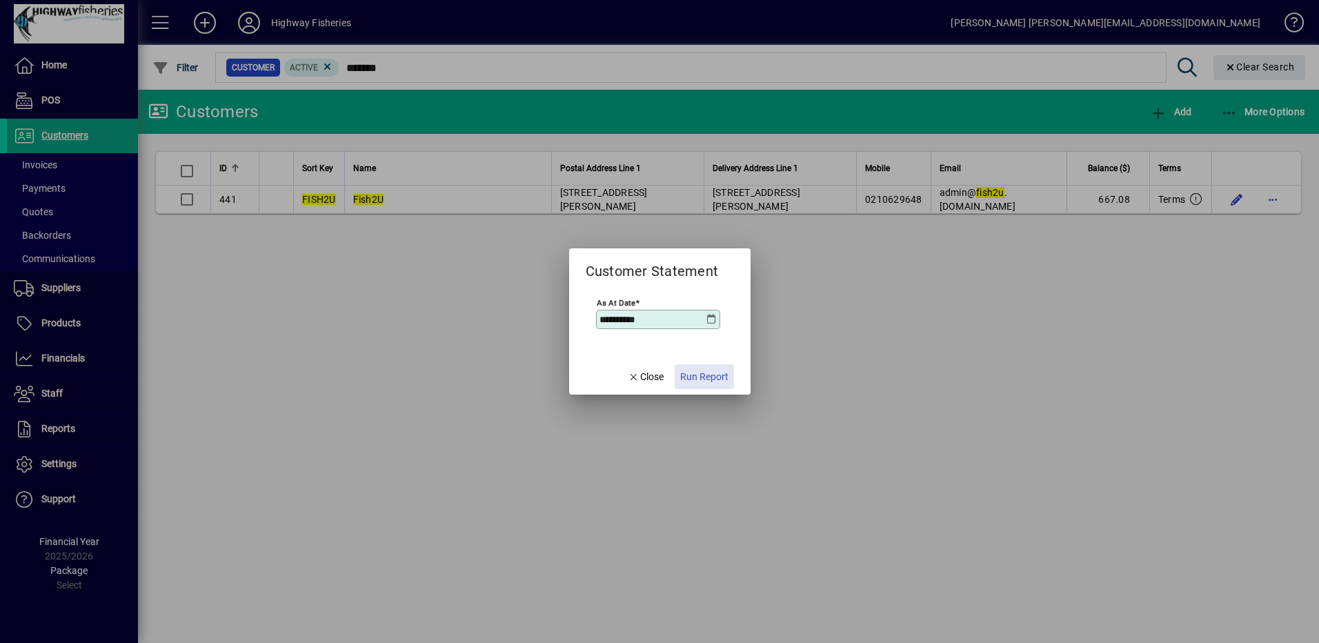
click at [703, 382] on span "Run Report" at bounding box center [704, 377] width 48 height 14
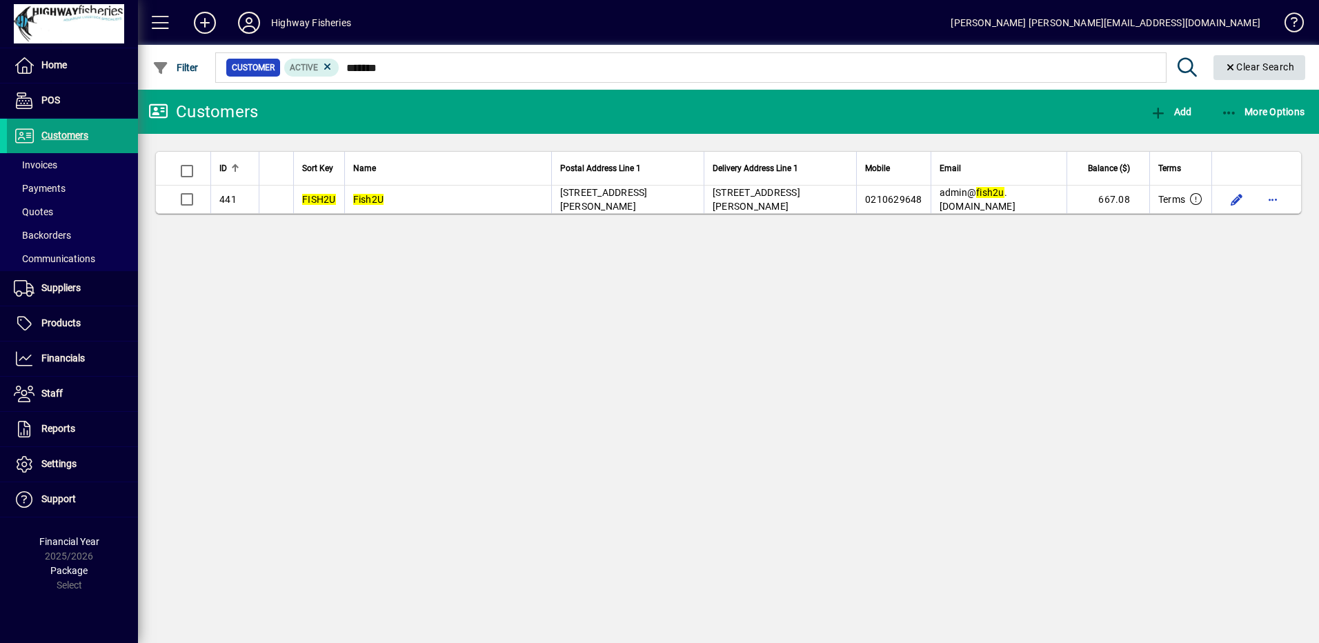
click at [1239, 79] on span "Clear" at bounding box center [1260, 67] width 92 height 33
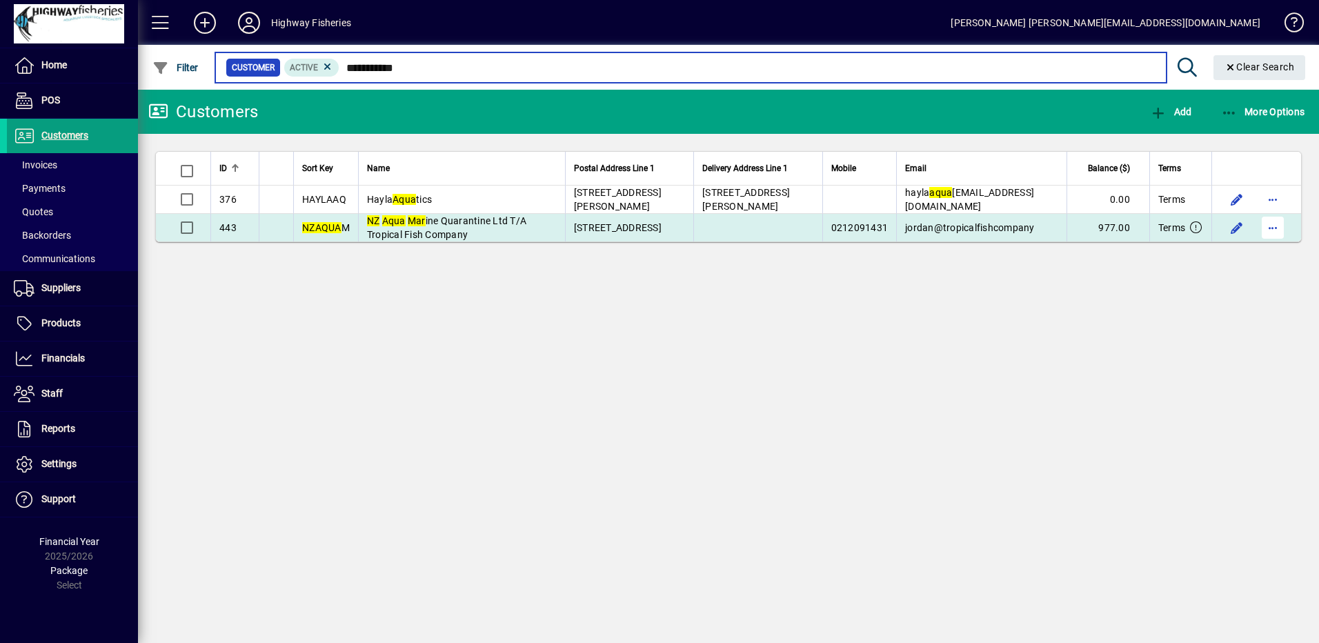
type input "**********"
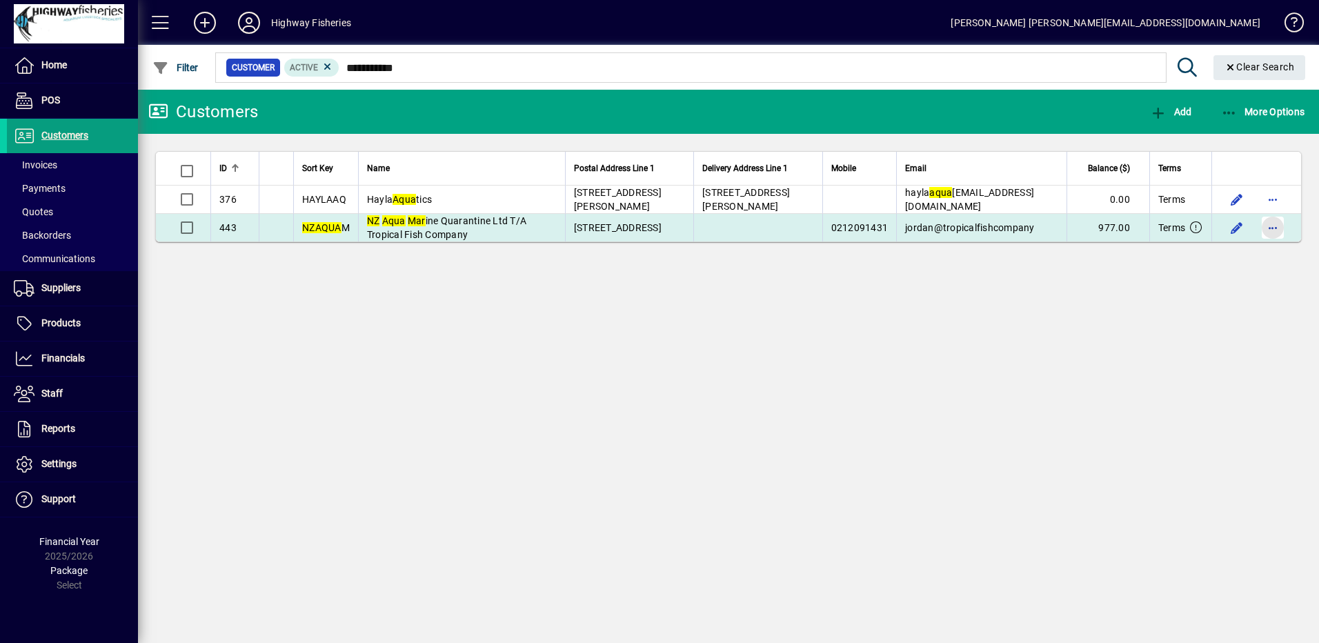
click at [1285, 226] on span "button" at bounding box center [1272, 227] width 33 height 33
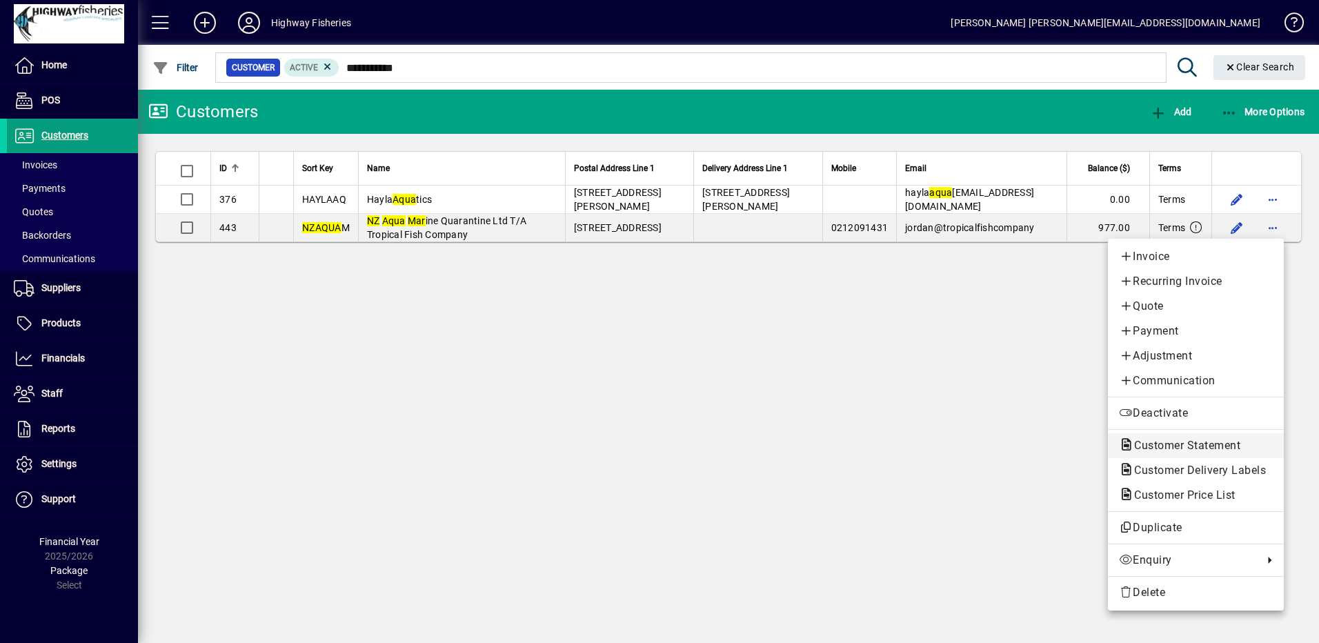
click at [1195, 442] on span "Customer Statement" at bounding box center [1183, 445] width 128 height 13
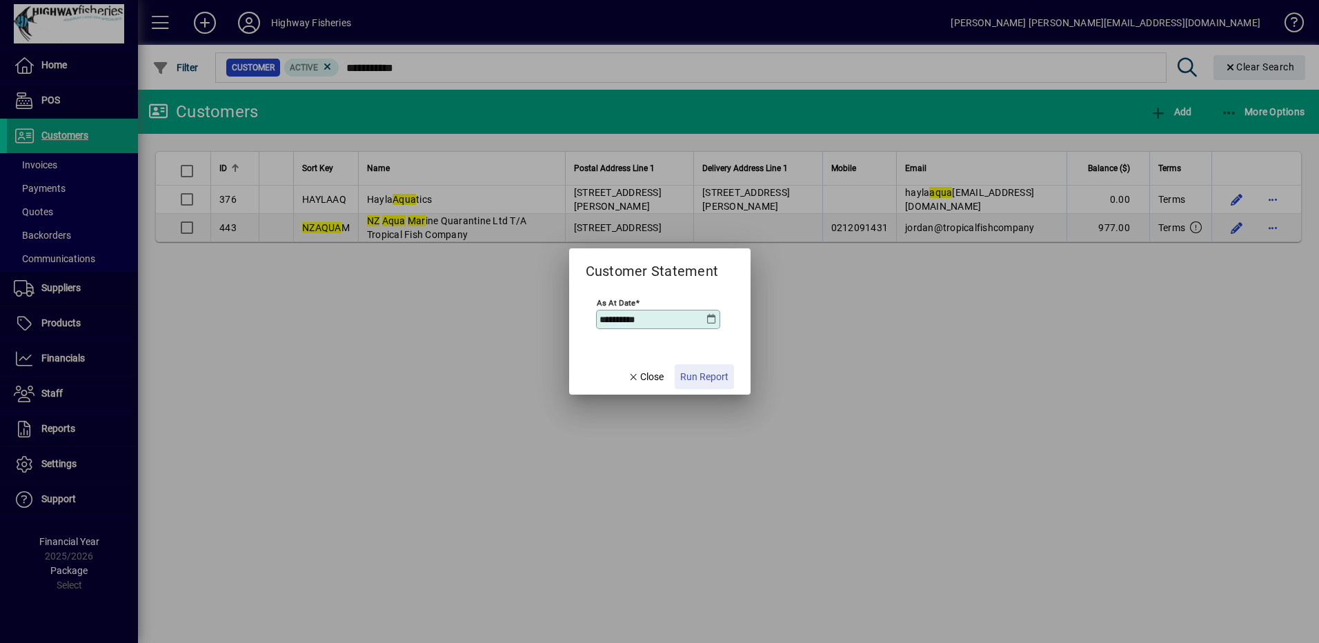
drag, startPoint x: 707, startPoint y: 379, endPoint x: 706, endPoint y: 371, distance: 8.4
click at [707, 378] on span "Run Report" at bounding box center [704, 377] width 48 height 14
